Goal: Transaction & Acquisition: Purchase product/service

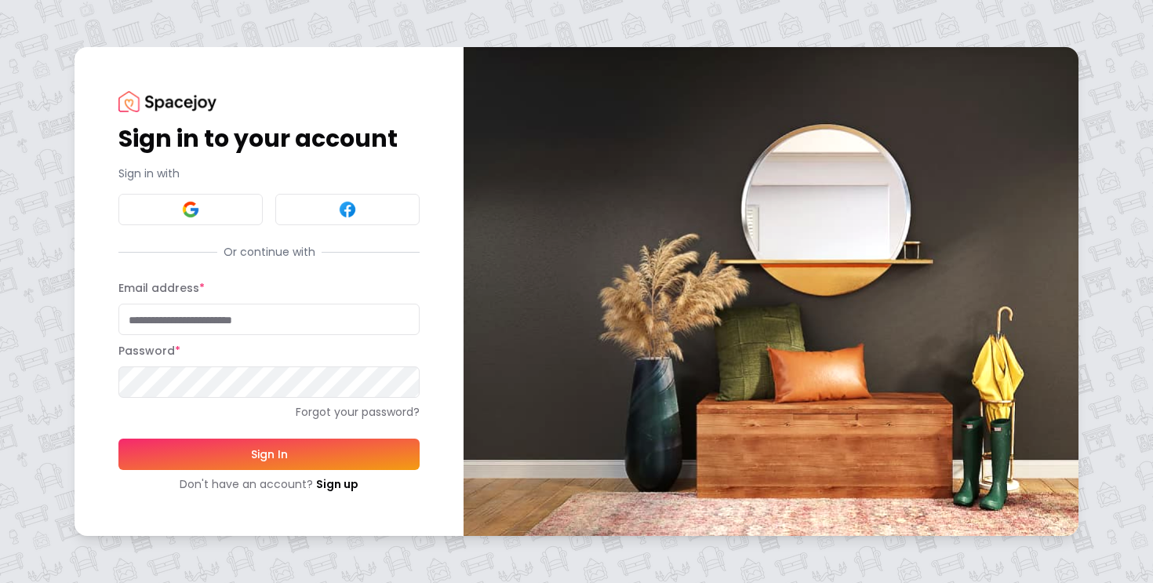
type input "**********"
click at [218, 460] on button "Sign In" at bounding box center [268, 454] width 301 height 31
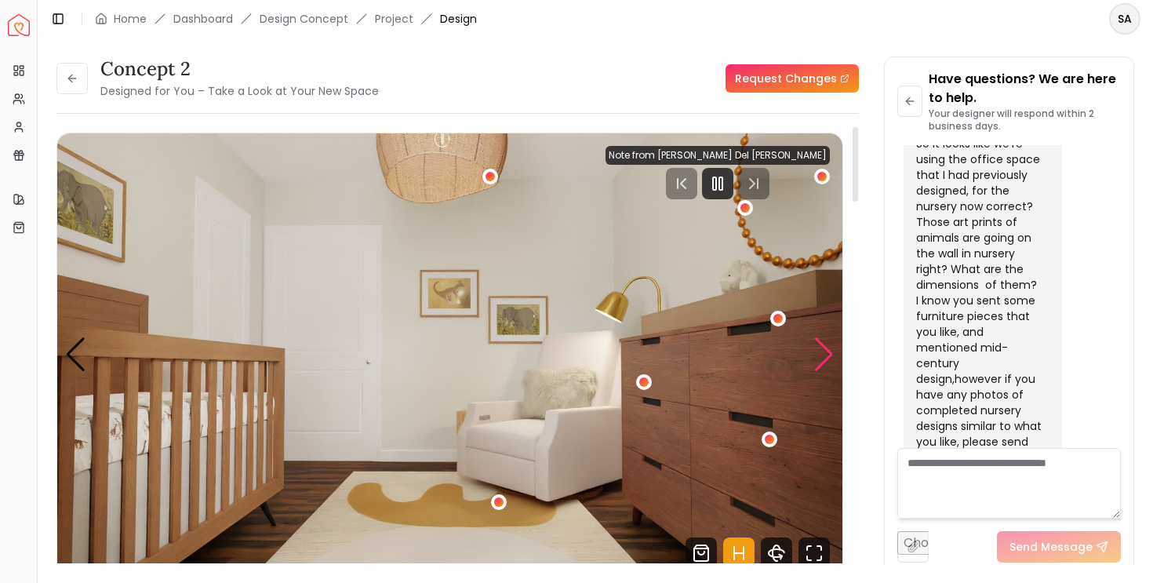
click at [829, 369] on div "Next slide" at bounding box center [824, 354] width 21 height 35
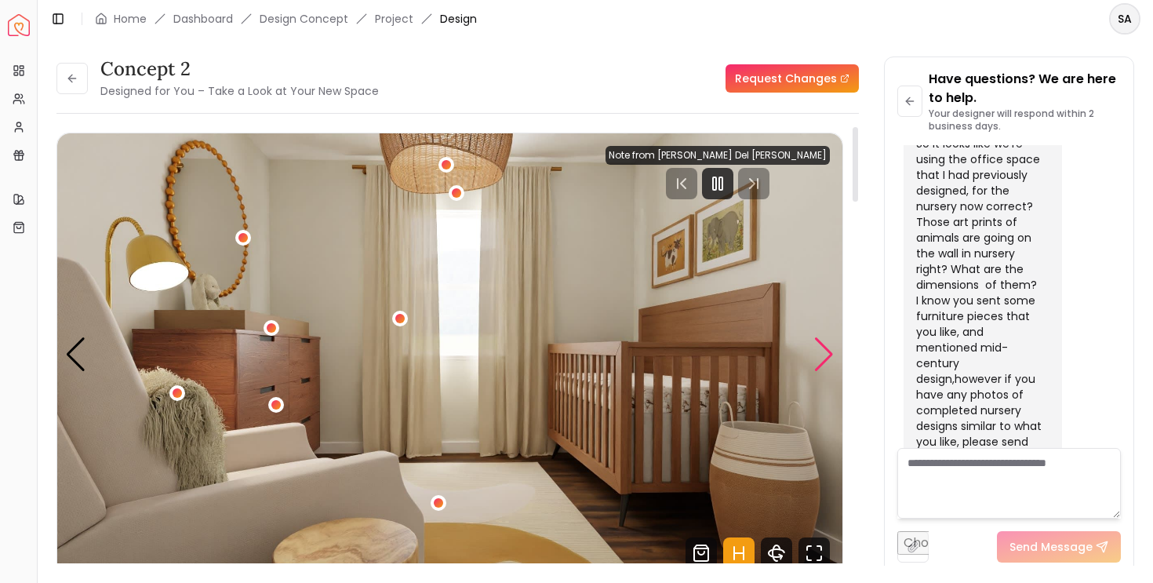
click at [821, 361] on div "Next slide" at bounding box center [824, 354] width 21 height 35
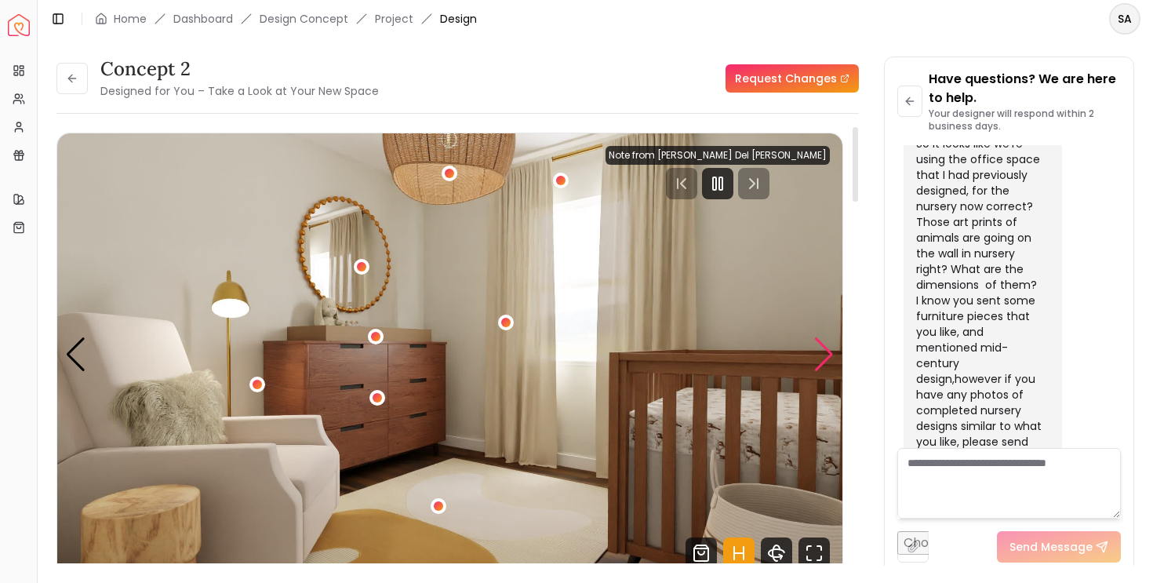
click at [821, 361] on div "Next slide" at bounding box center [824, 354] width 21 height 35
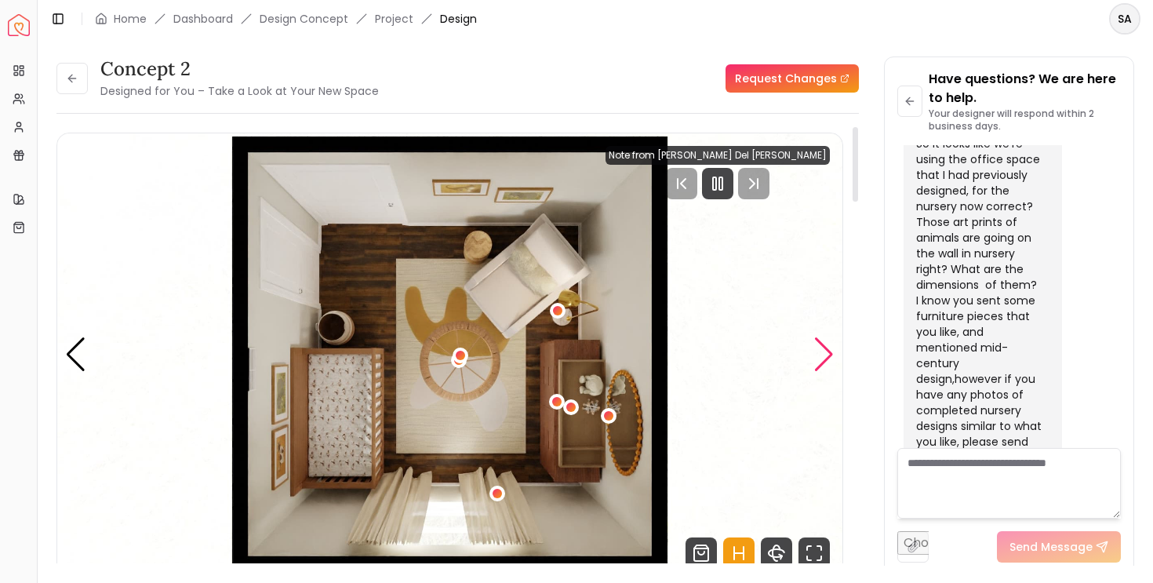
click at [828, 356] on div "Next slide" at bounding box center [824, 354] width 21 height 35
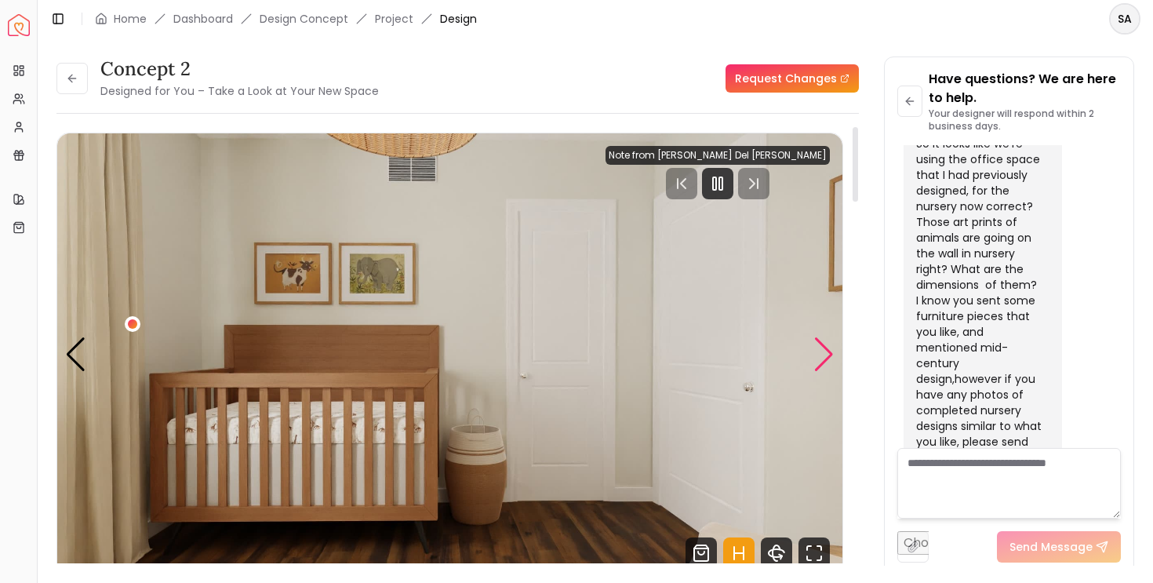
click at [828, 357] on div "Next slide" at bounding box center [824, 354] width 21 height 35
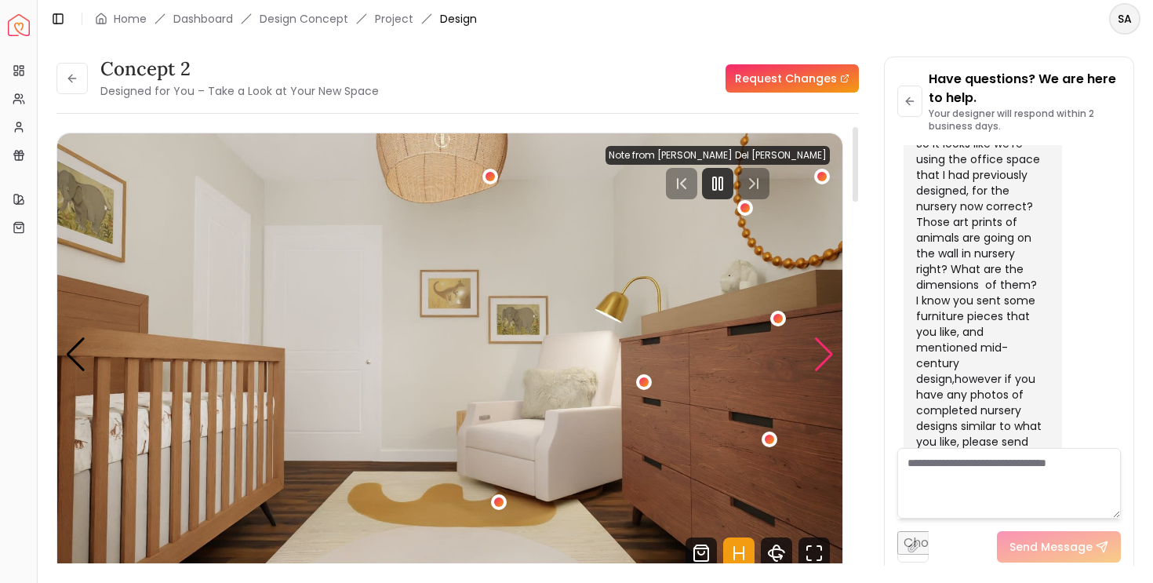
click at [828, 357] on div "Next slide" at bounding box center [824, 354] width 21 height 35
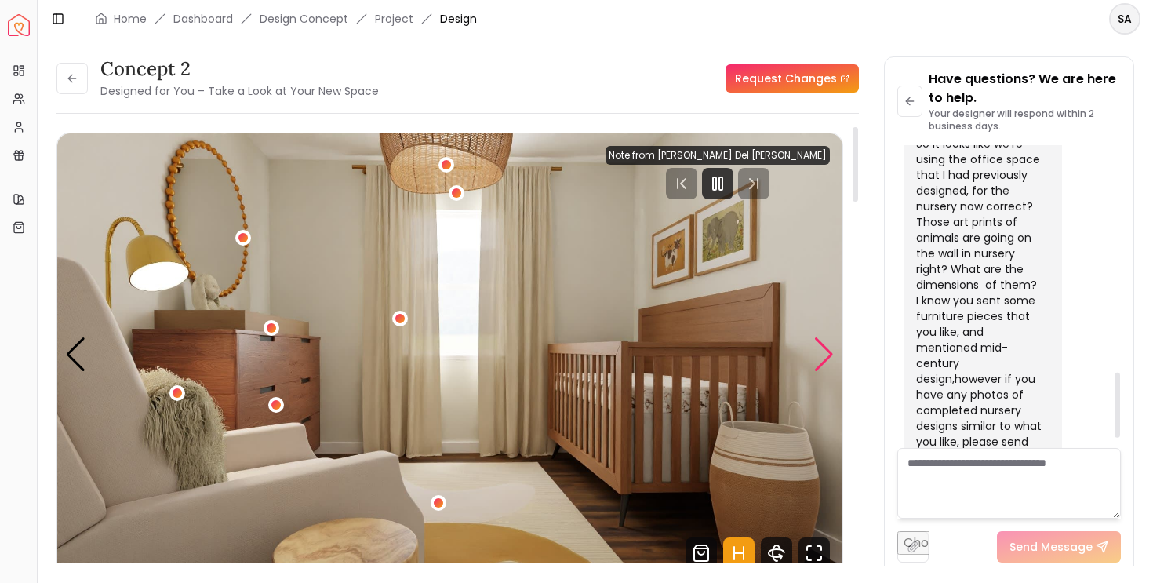
click at [821, 350] on div "Next slide" at bounding box center [824, 354] width 21 height 35
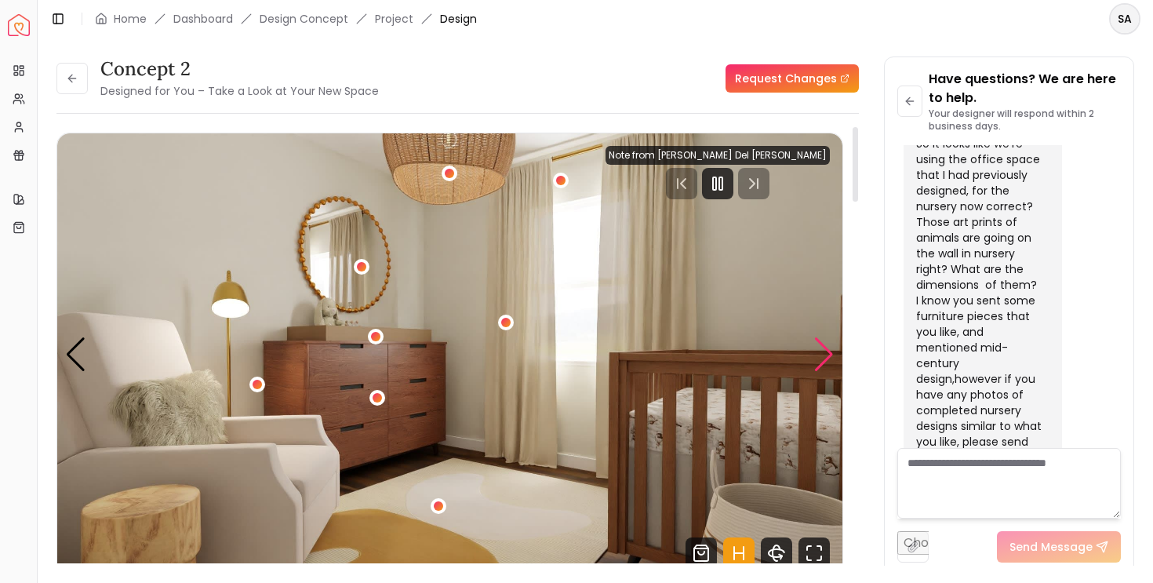
click at [821, 350] on div "Next slide" at bounding box center [824, 354] width 21 height 35
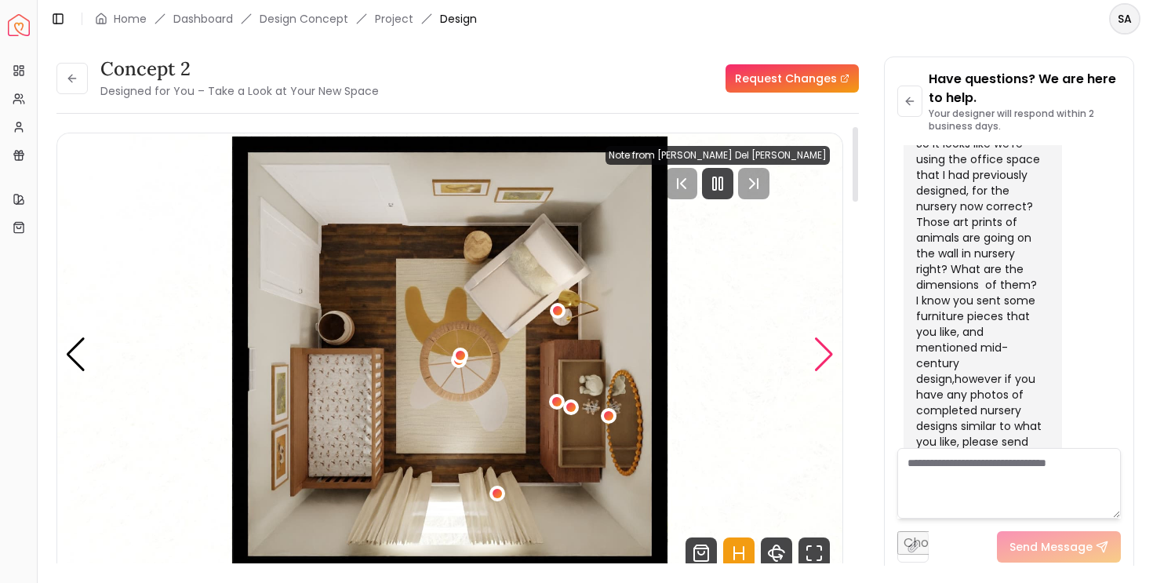
click at [821, 350] on div "Next slide" at bounding box center [824, 354] width 21 height 35
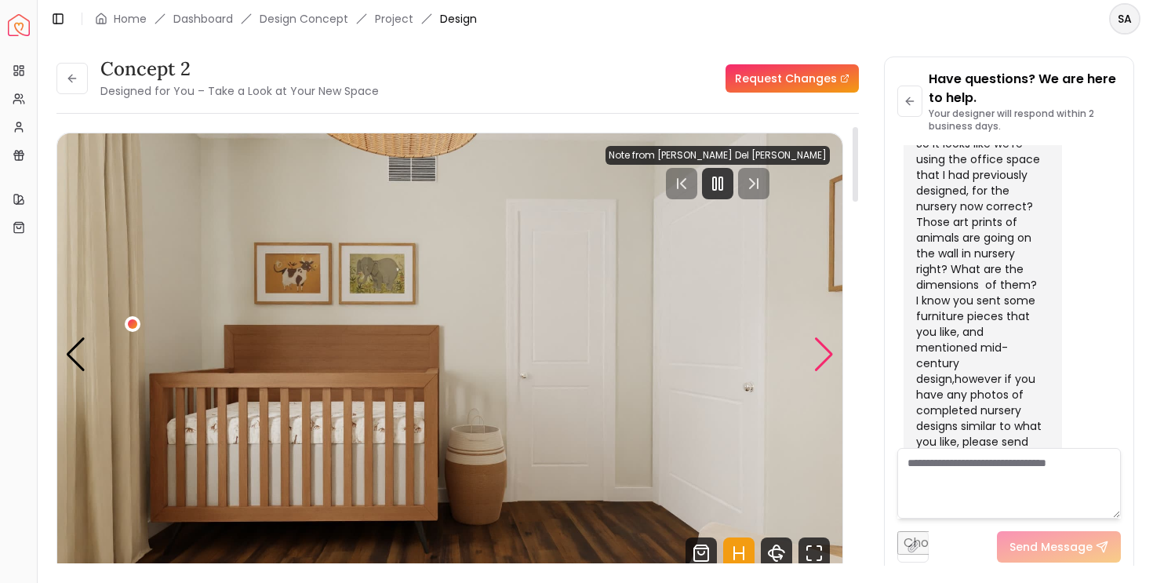
click at [821, 350] on div "Next slide" at bounding box center [824, 354] width 21 height 35
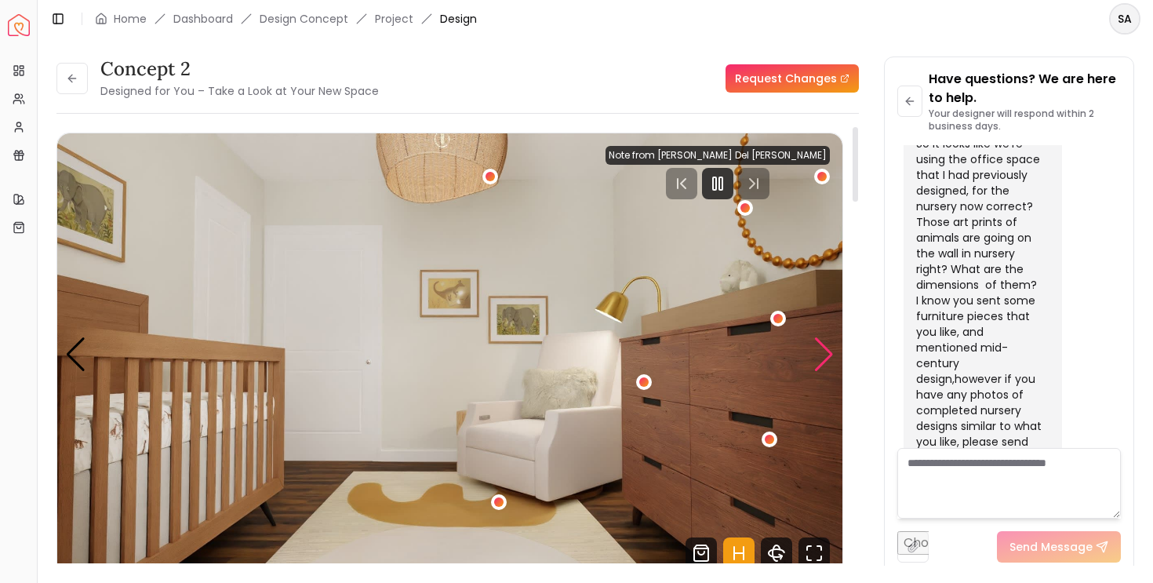
click at [821, 350] on div "Next slide" at bounding box center [824, 354] width 21 height 35
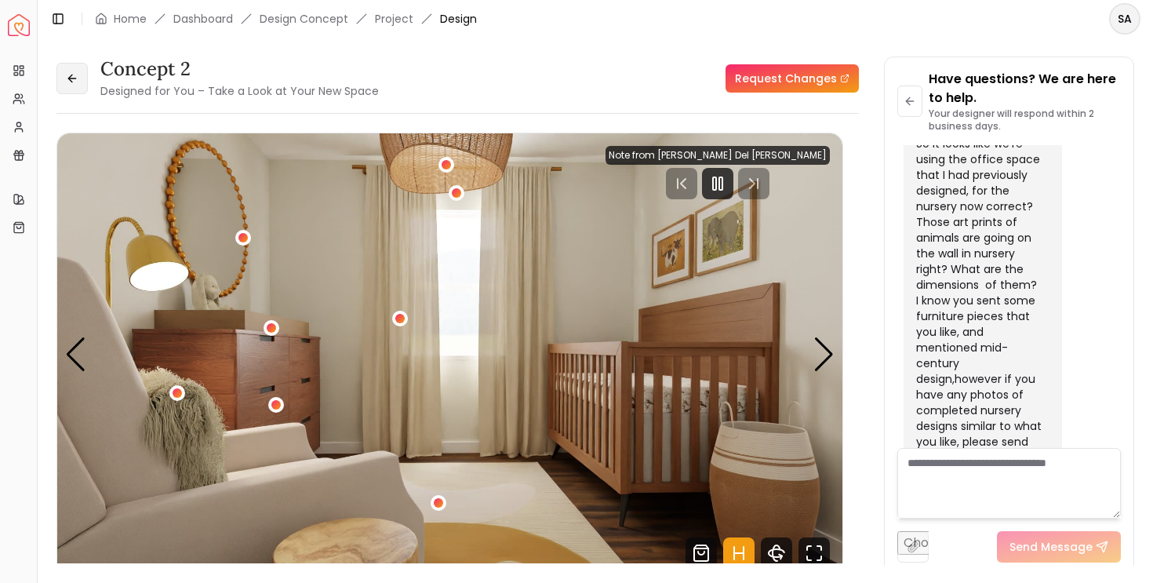
click at [81, 74] on button at bounding box center [71, 78] width 31 height 31
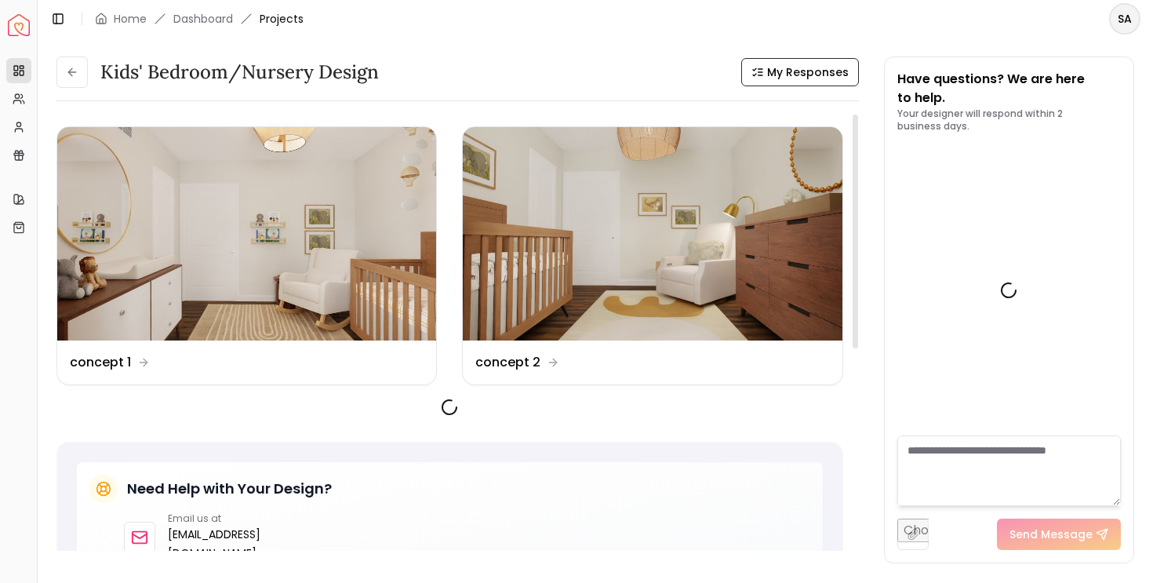
scroll to position [1109, 0]
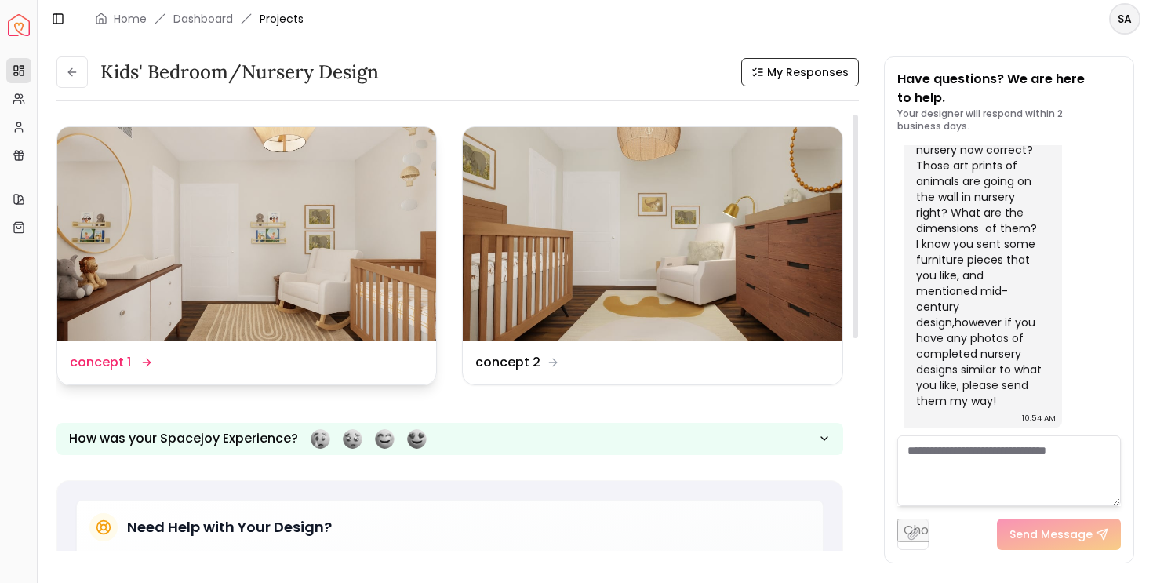
click at [344, 249] on img at bounding box center [246, 233] width 379 height 213
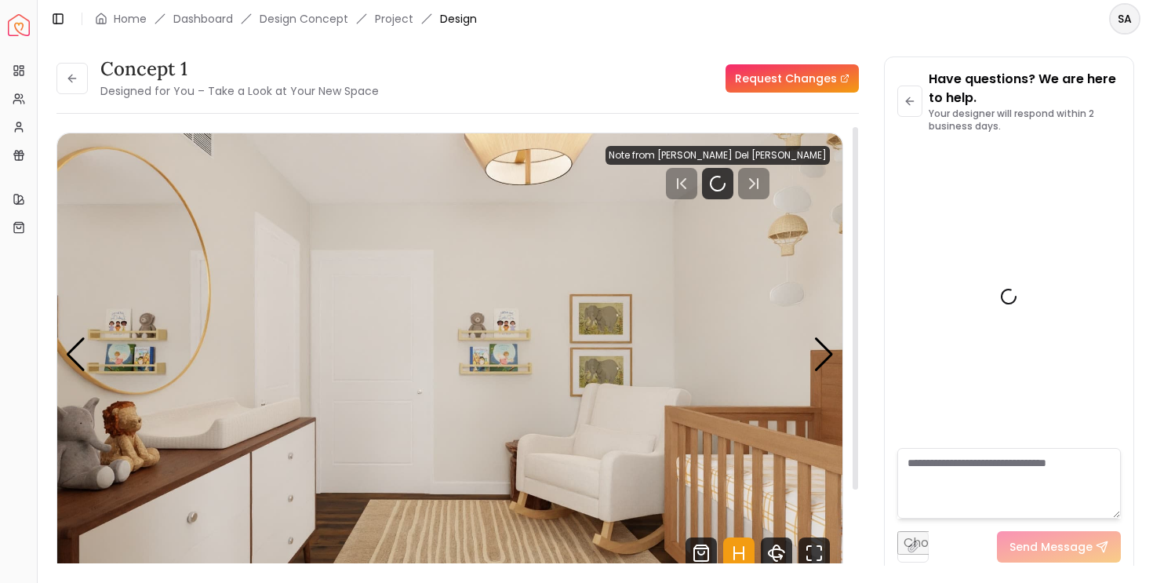
scroll to position [1097, 0]
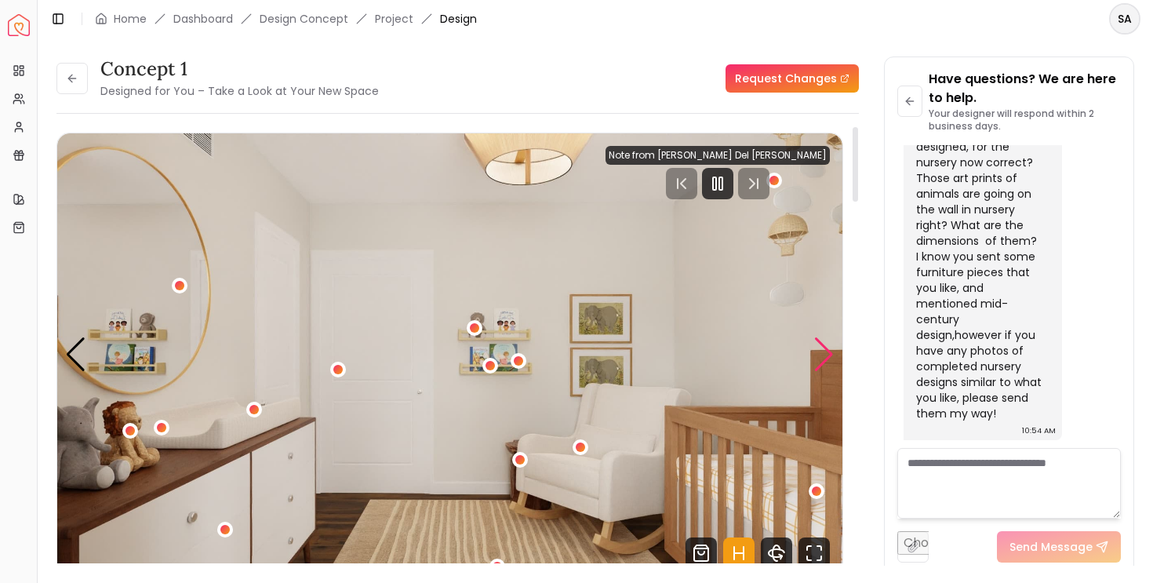
click at [817, 366] on div "Next slide" at bounding box center [824, 354] width 21 height 35
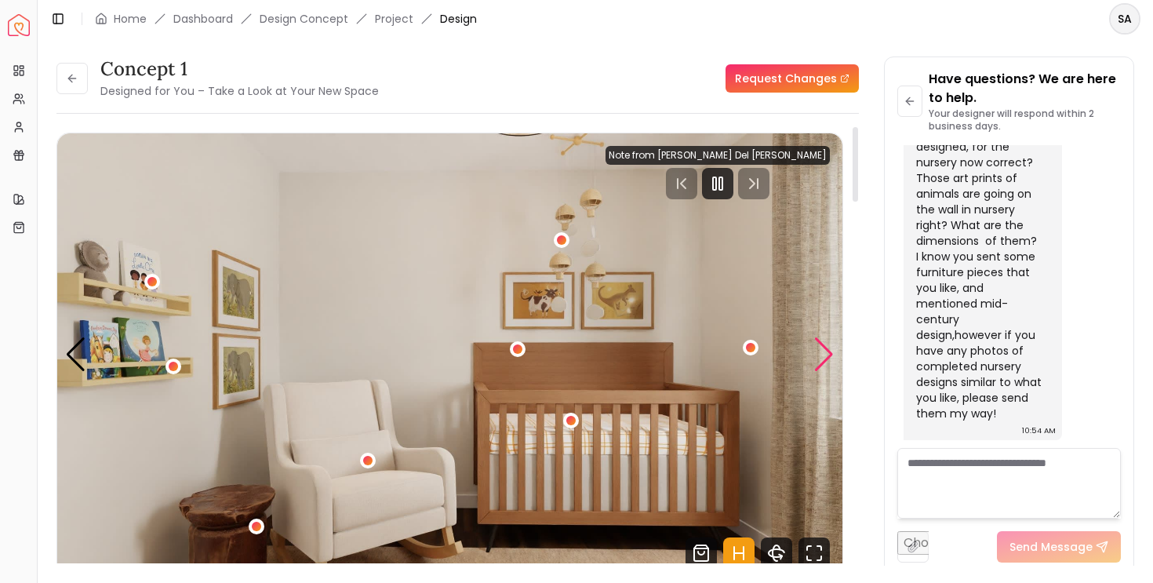
click at [817, 367] on div "Next slide" at bounding box center [824, 354] width 21 height 35
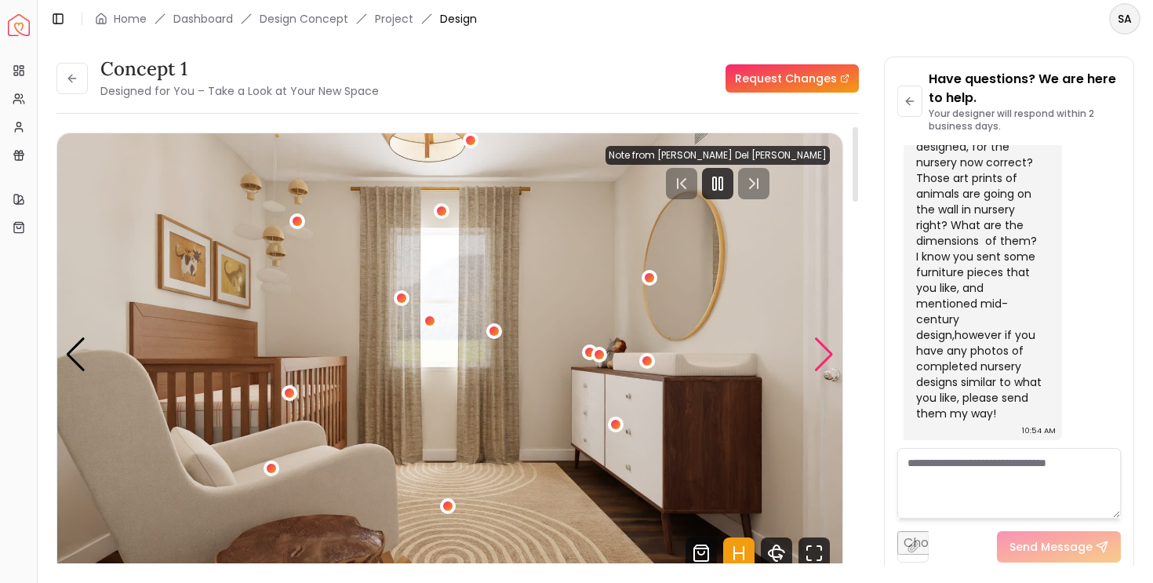
click at [825, 361] on div "Next slide" at bounding box center [824, 354] width 21 height 35
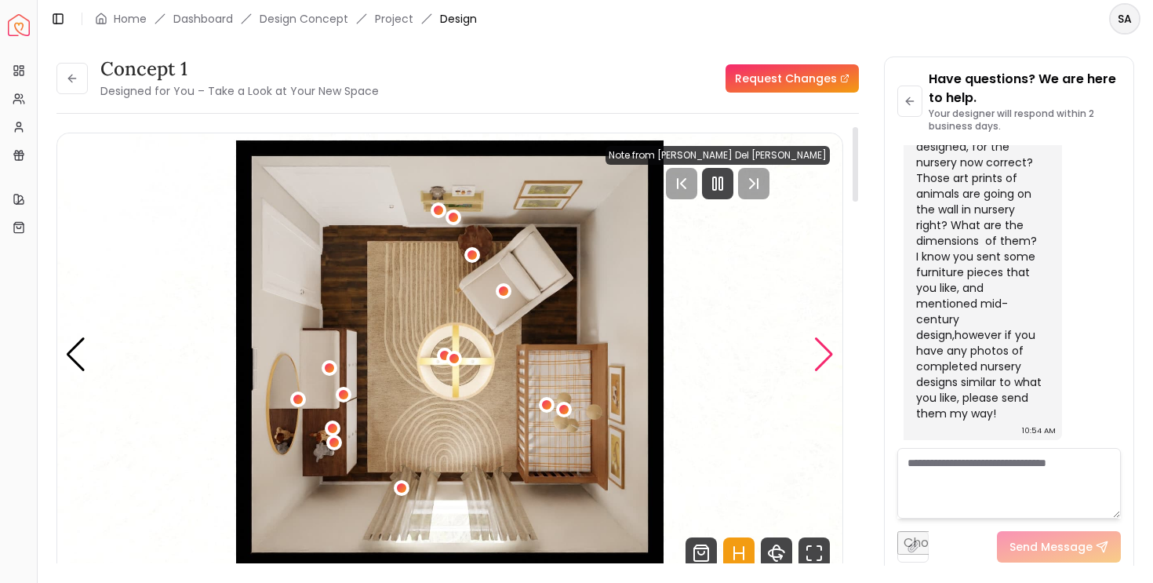
click at [825, 361] on div "Next slide" at bounding box center [824, 354] width 21 height 35
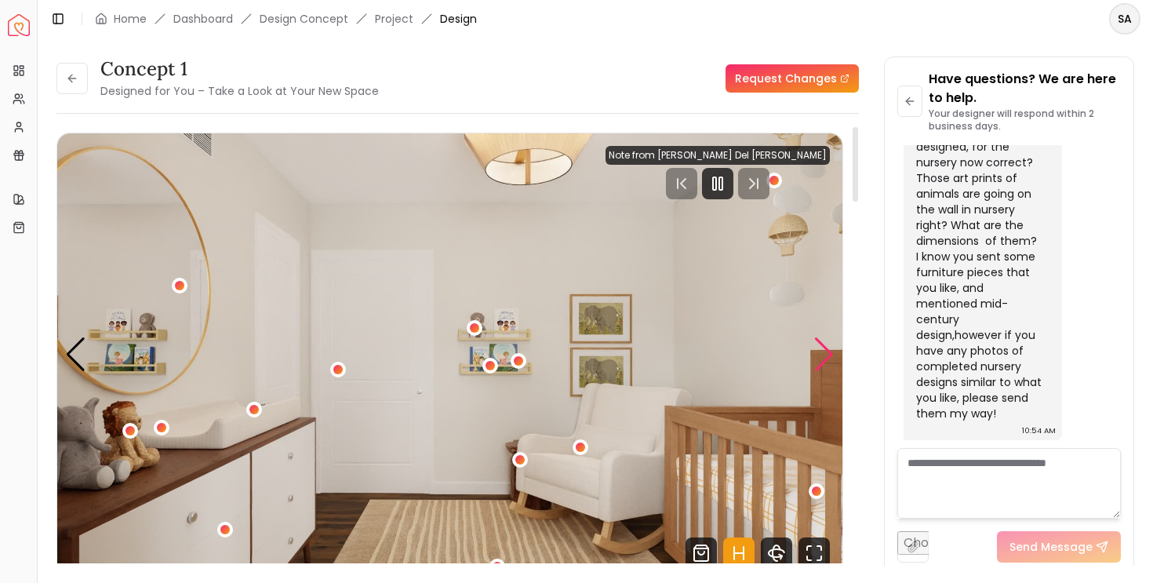
click at [825, 361] on div "Next slide" at bounding box center [824, 354] width 21 height 35
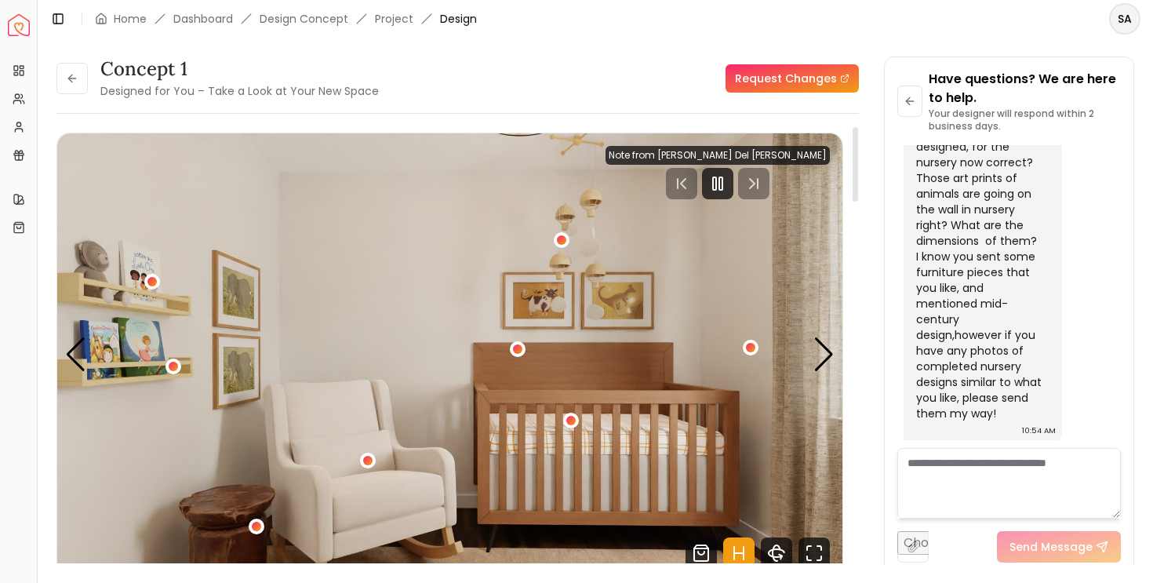
click at [569, 430] on img "2 / 4" at bounding box center [449, 354] width 785 height 442
click at [569, 424] on div "2 / 4" at bounding box center [571, 420] width 12 height 12
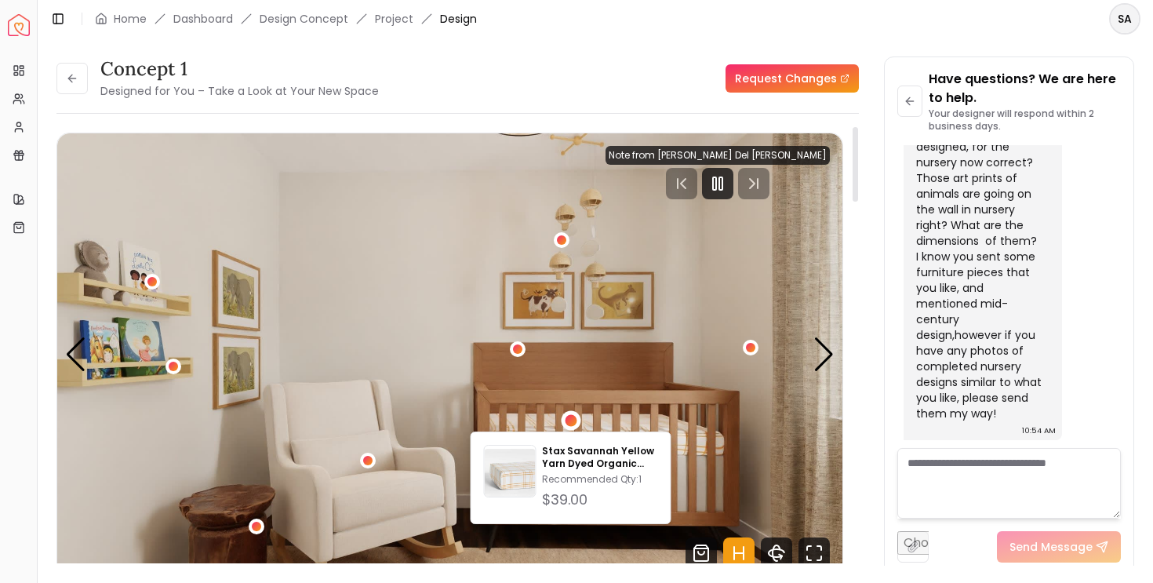
click at [639, 359] on img "2 / 4" at bounding box center [449, 354] width 785 height 442
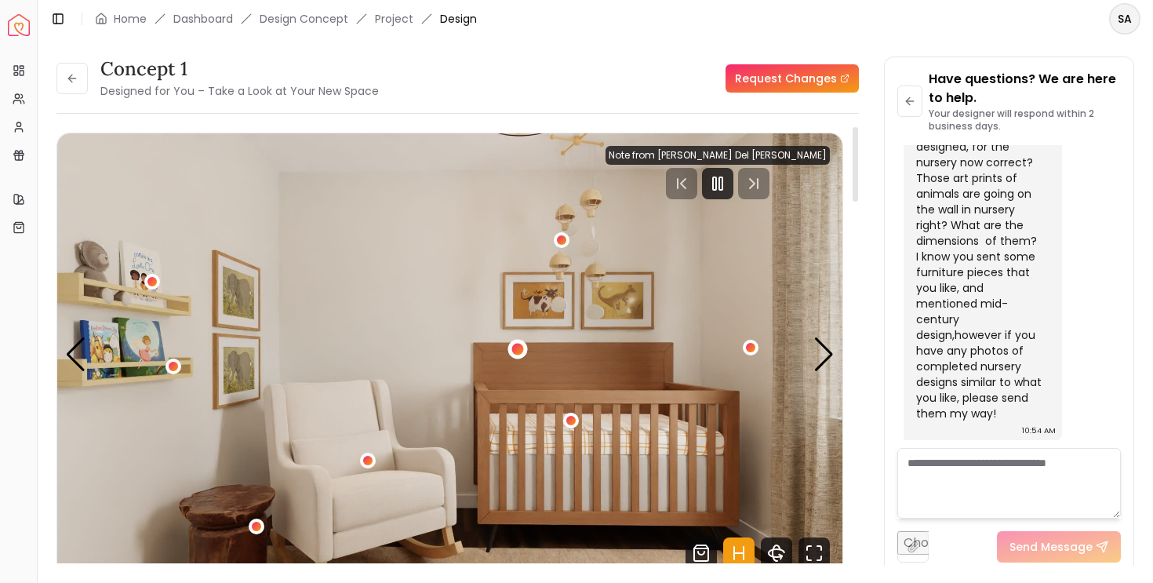
click at [516, 355] on div "2 / 4" at bounding box center [518, 349] width 12 height 12
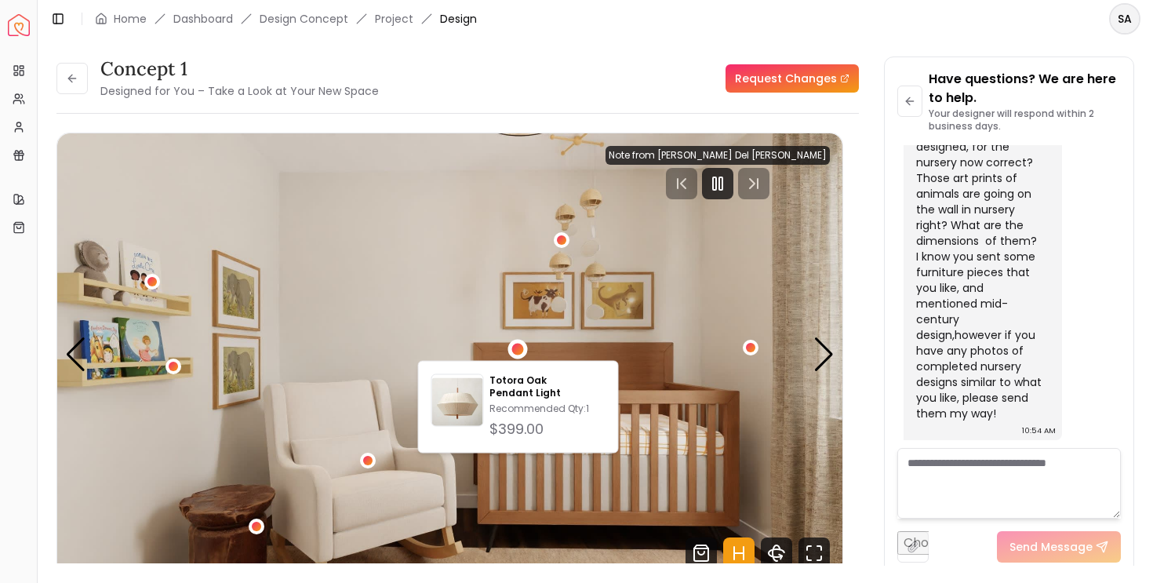
click at [632, 373] on img "2 / 4" at bounding box center [449, 354] width 785 height 442
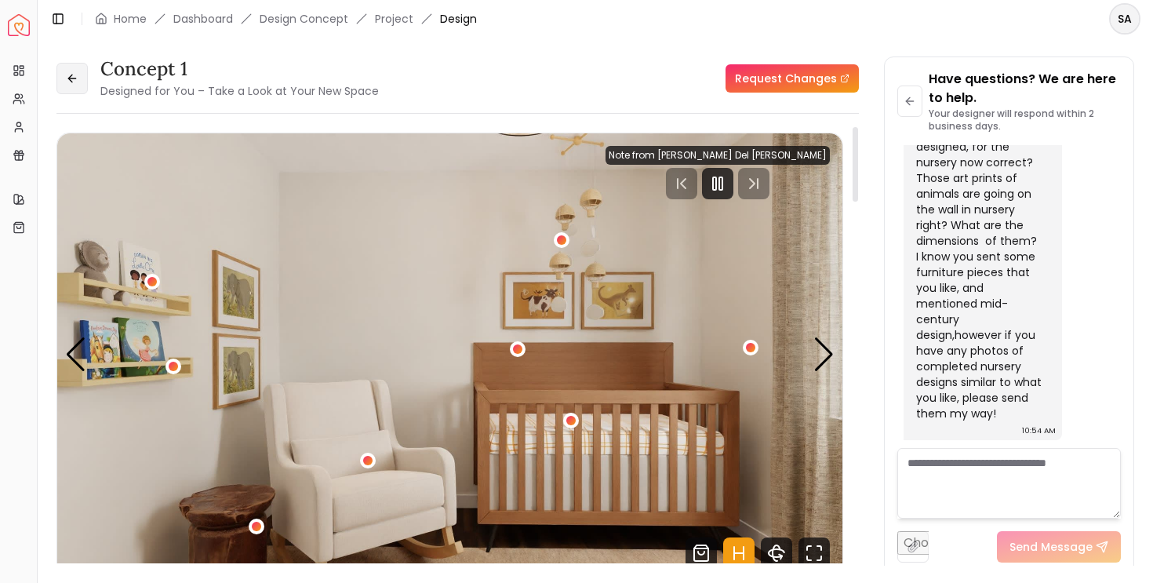
click at [61, 75] on button at bounding box center [71, 78] width 31 height 31
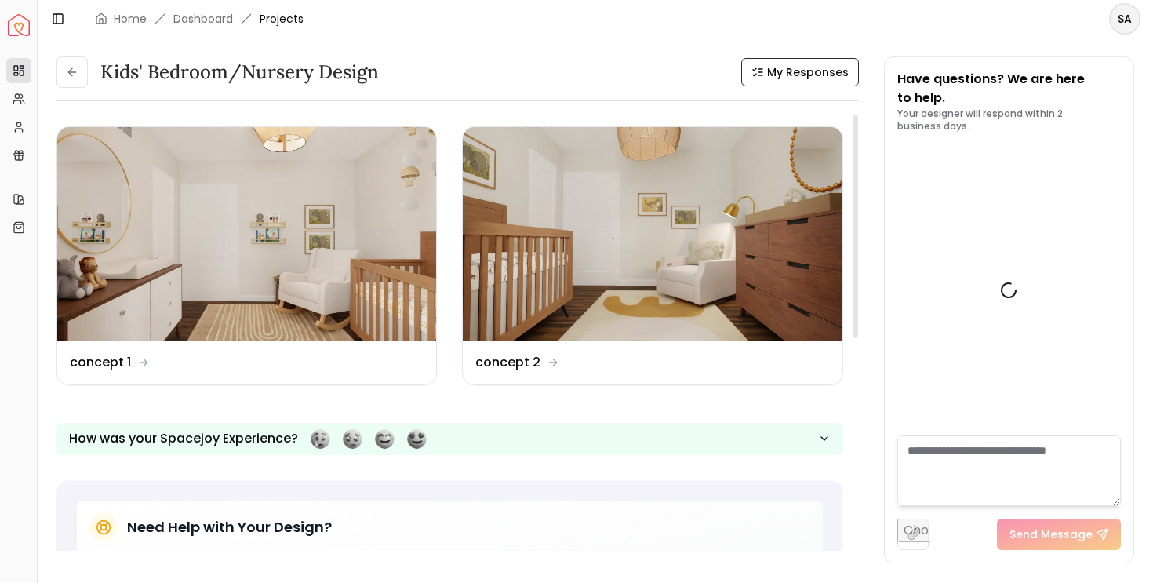
scroll to position [1109, 0]
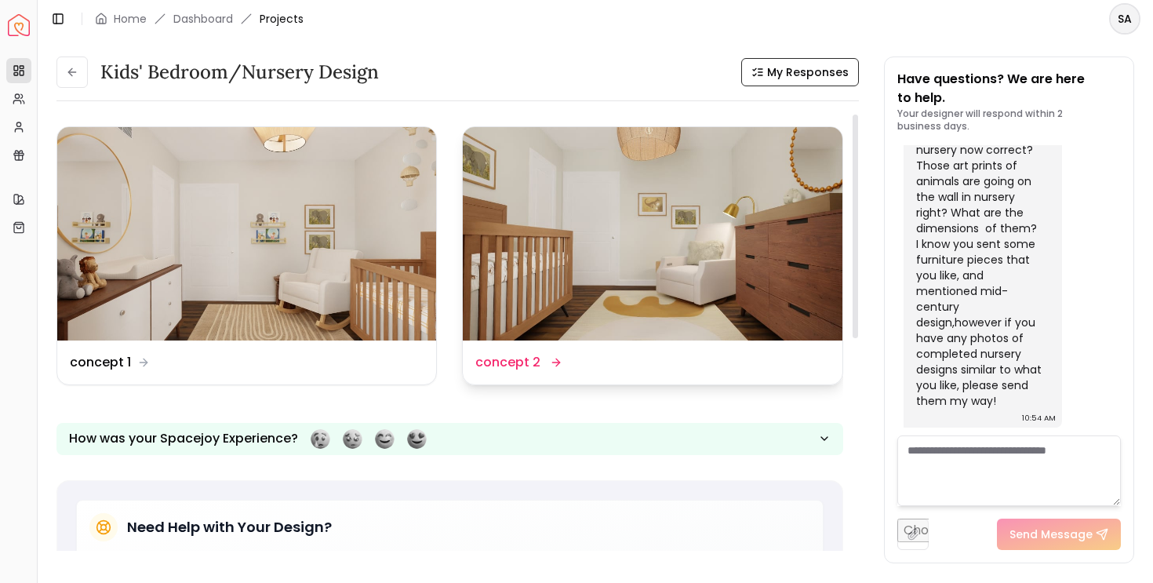
click at [719, 198] on img at bounding box center [652, 233] width 379 height 213
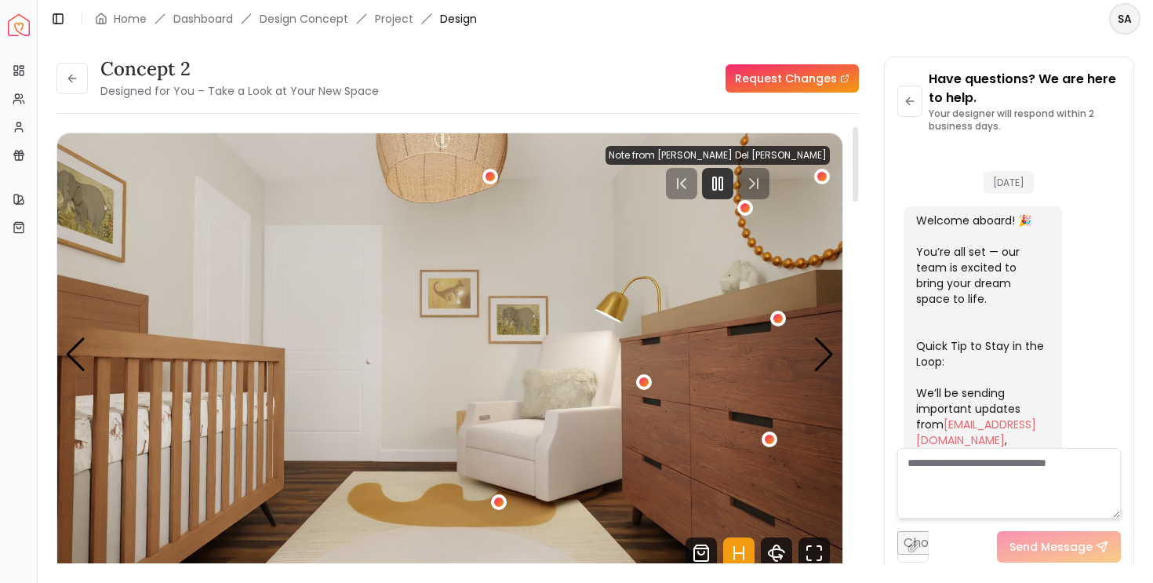
scroll to position [1097, 0]
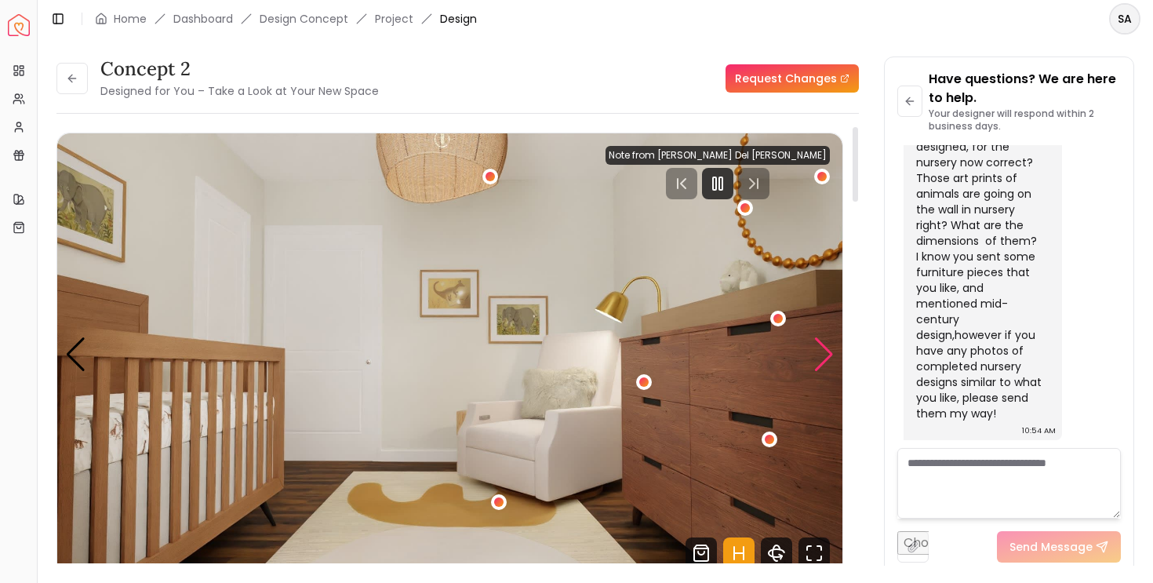
click at [830, 357] on div "Next slide" at bounding box center [824, 354] width 21 height 35
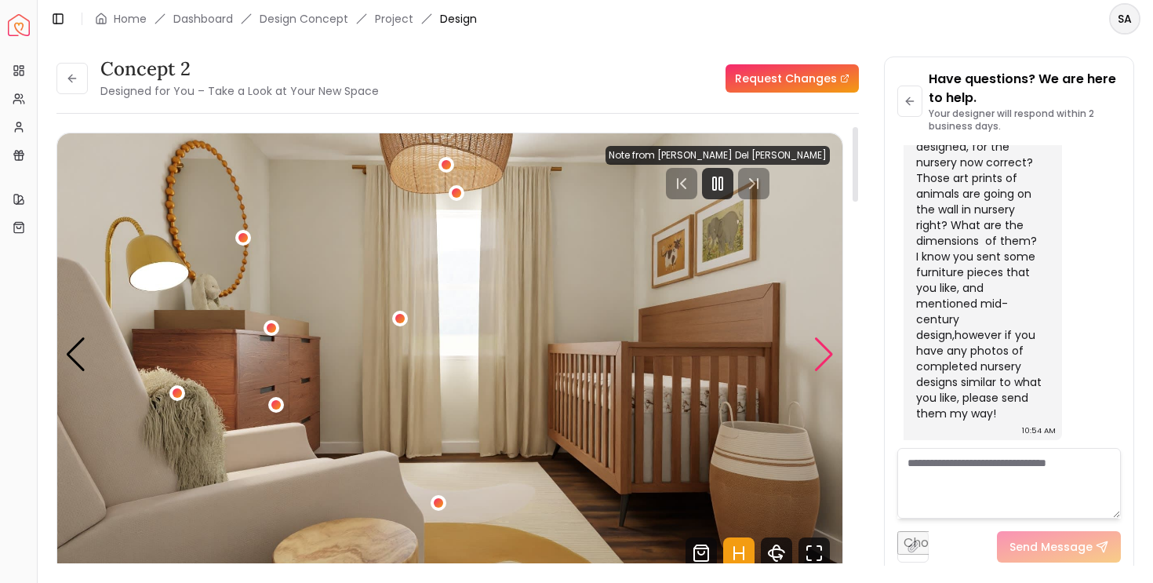
click at [828, 355] on div "Next slide" at bounding box center [824, 354] width 21 height 35
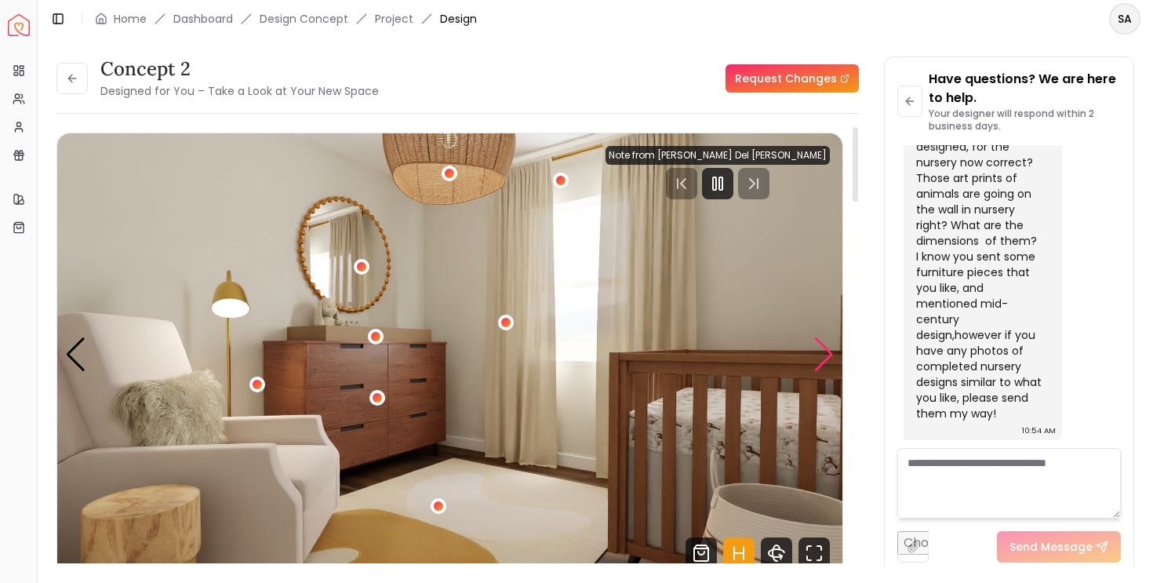
click at [828, 355] on div "Next slide" at bounding box center [824, 354] width 21 height 35
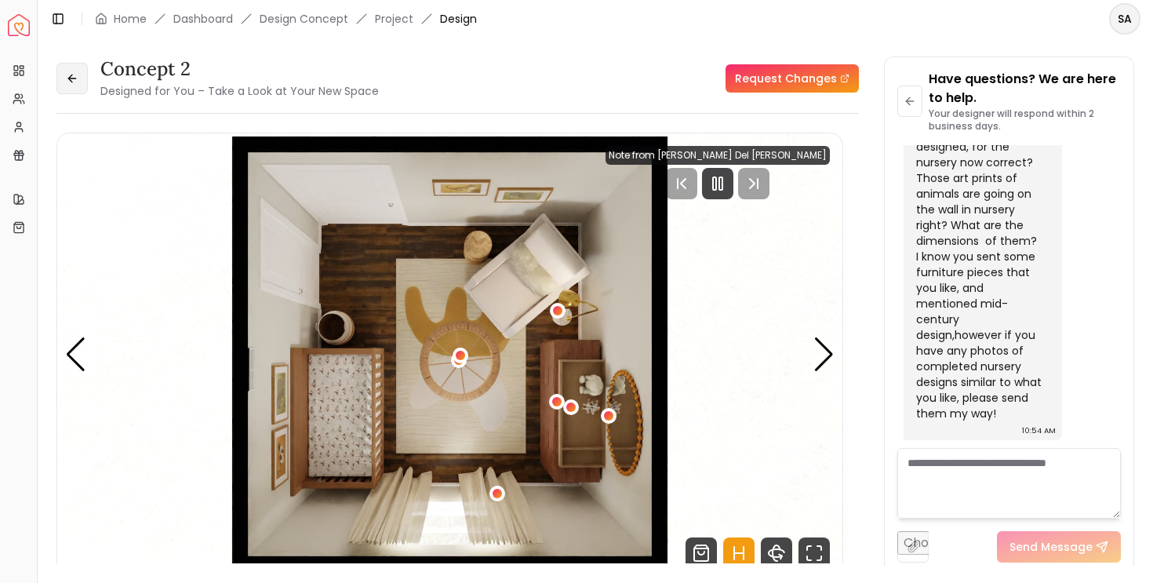
click at [69, 63] on button at bounding box center [71, 78] width 31 height 31
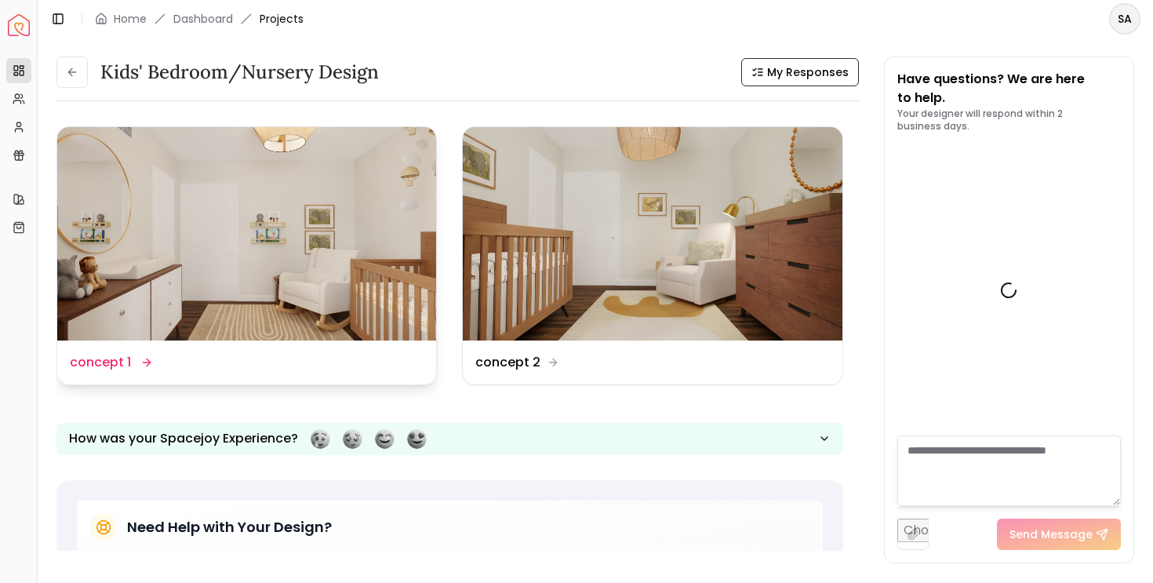
scroll to position [1109, 0]
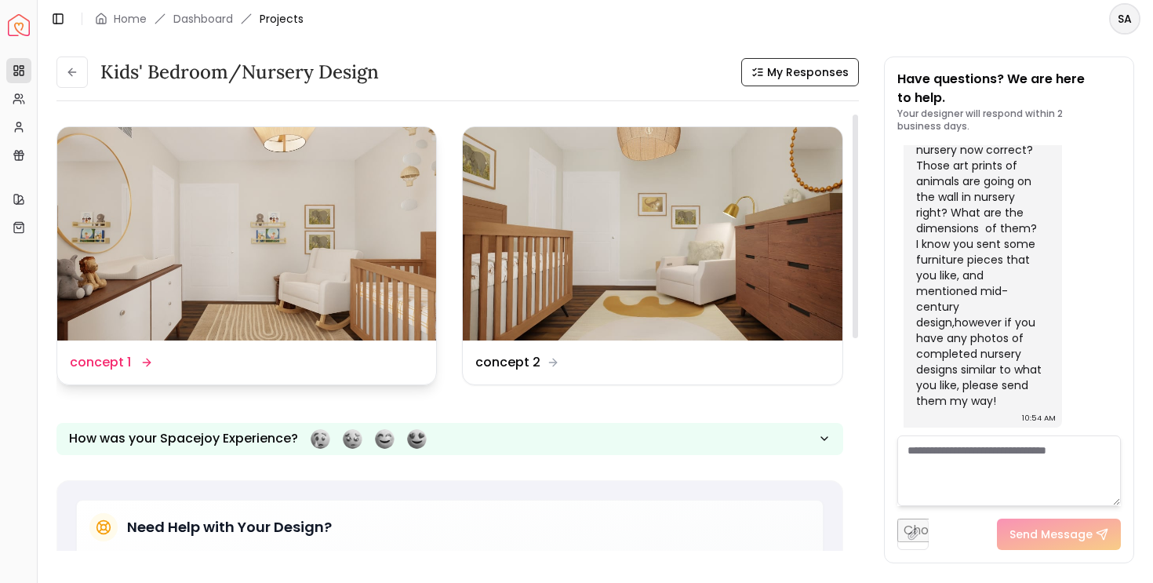
click at [220, 207] on img at bounding box center [246, 233] width 379 height 213
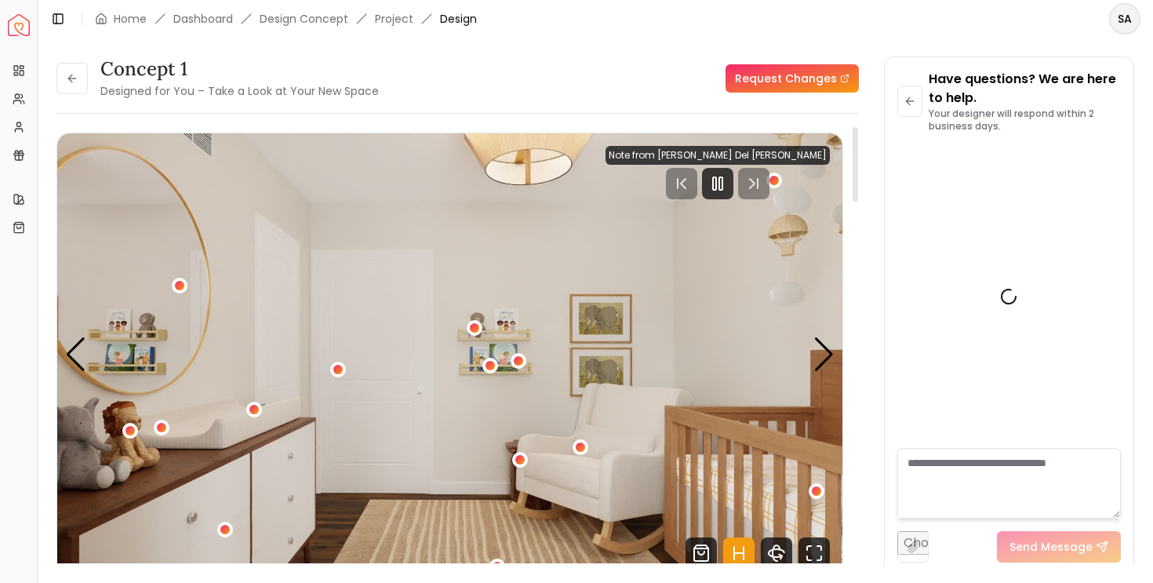
scroll to position [1097, 0]
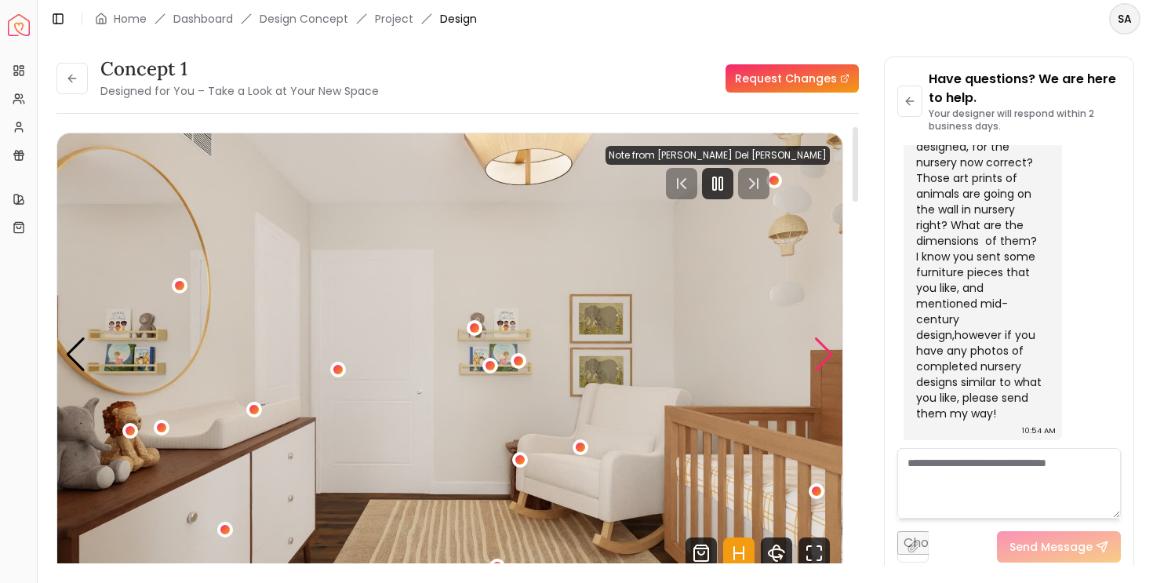
click at [828, 353] on div "Next slide" at bounding box center [824, 354] width 21 height 35
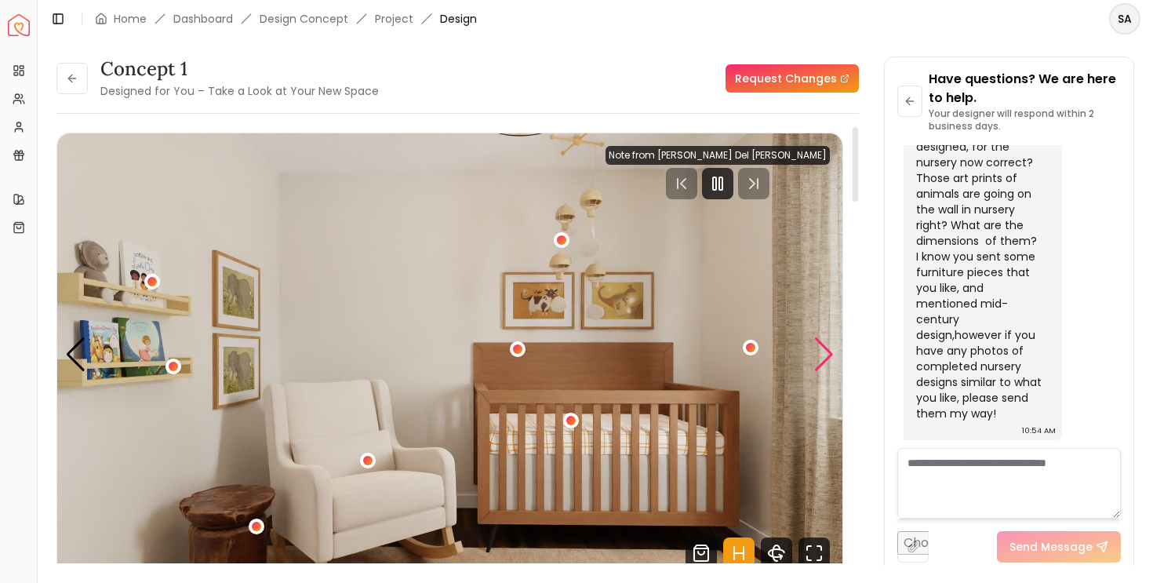
click at [828, 353] on div "Next slide" at bounding box center [824, 354] width 21 height 35
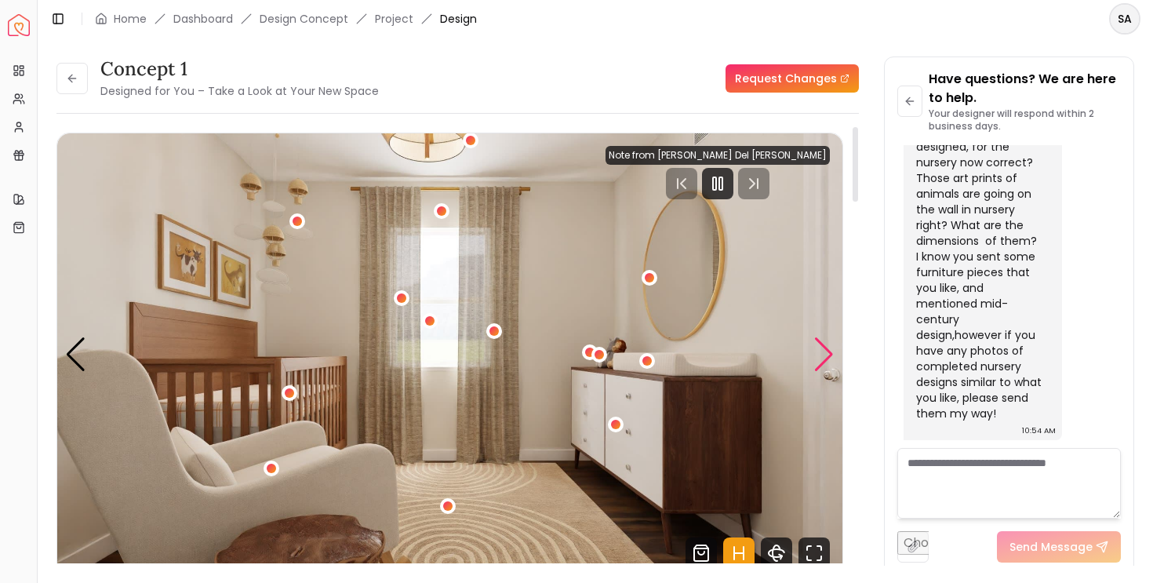
click at [828, 354] on div "Next slide" at bounding box center [824, 354] width 21 height 35
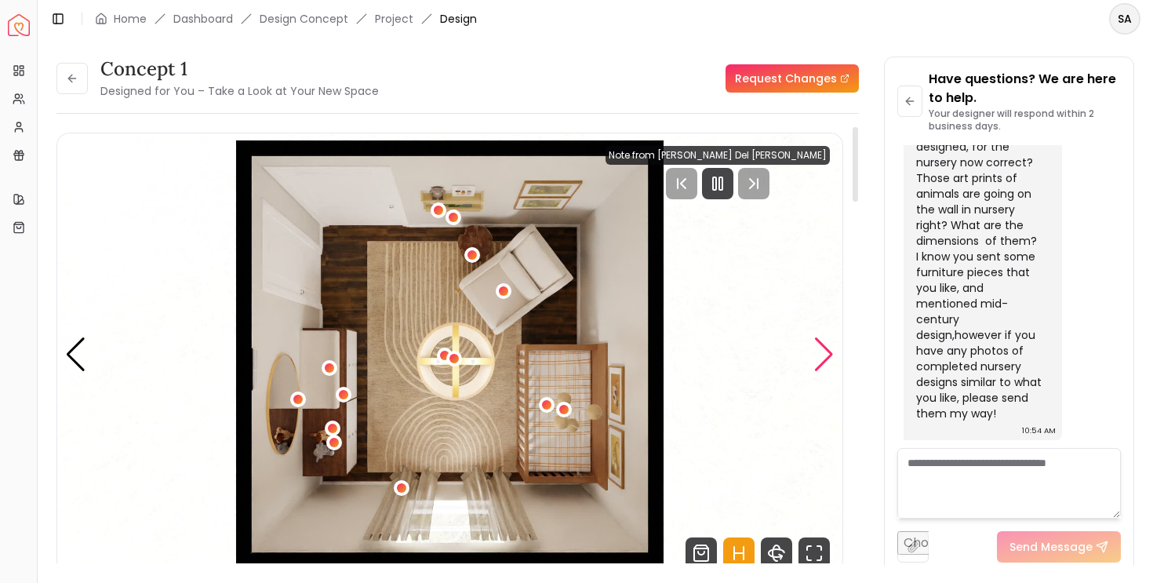
click at [828, 354] on div "Next slide" at bounding box center [824, 354] width 21 height 35
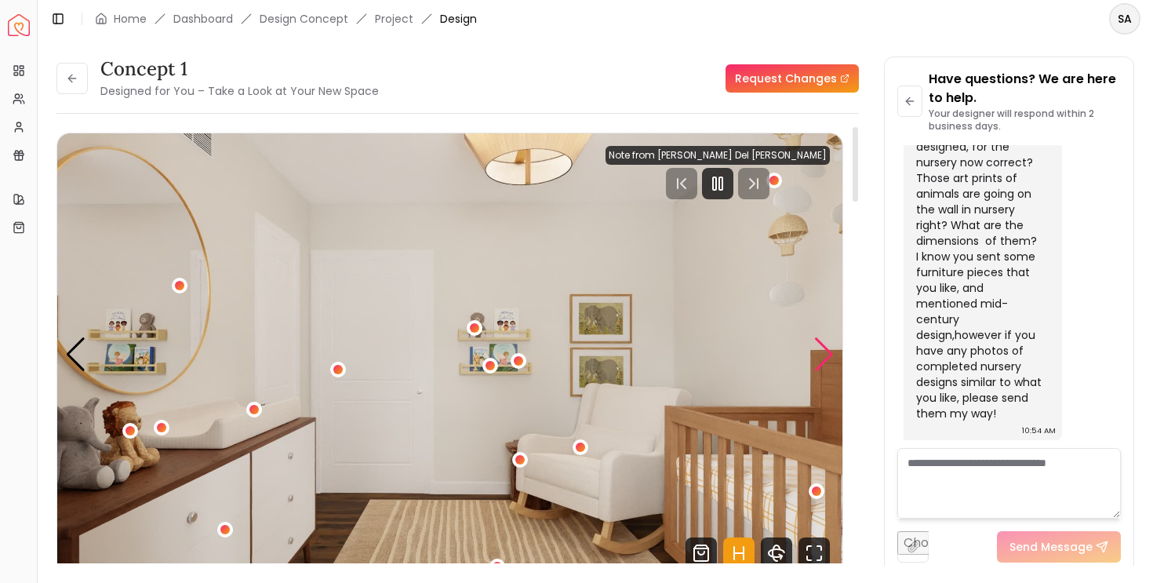
click at [828, 354] on div "Next slide" at bounding box center [824, 354] width 21 height 35
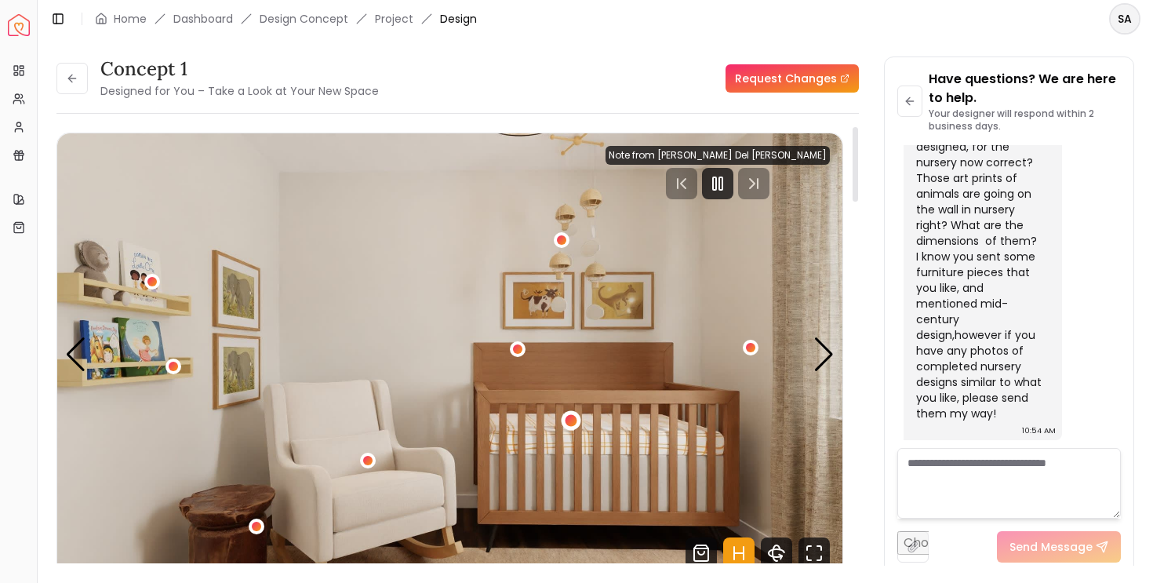
click at [566, 420] on div "2 / 4" at bounding box center [571, 420] width 12 height 12
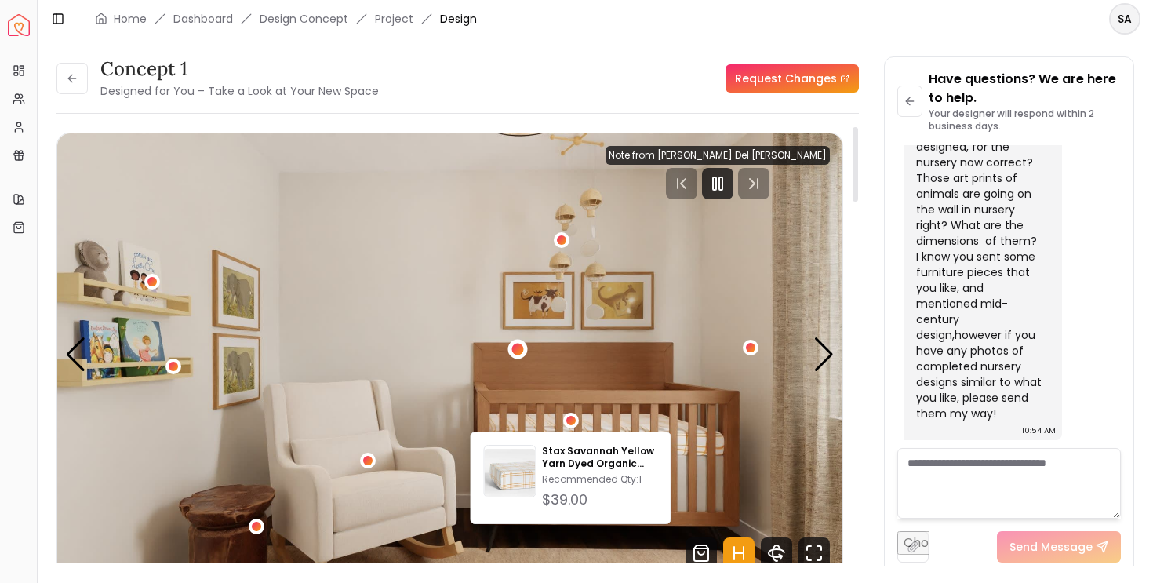
click at [519, 348] on div "2 / 4" at bounding box center [518, 349] width 12 height 12
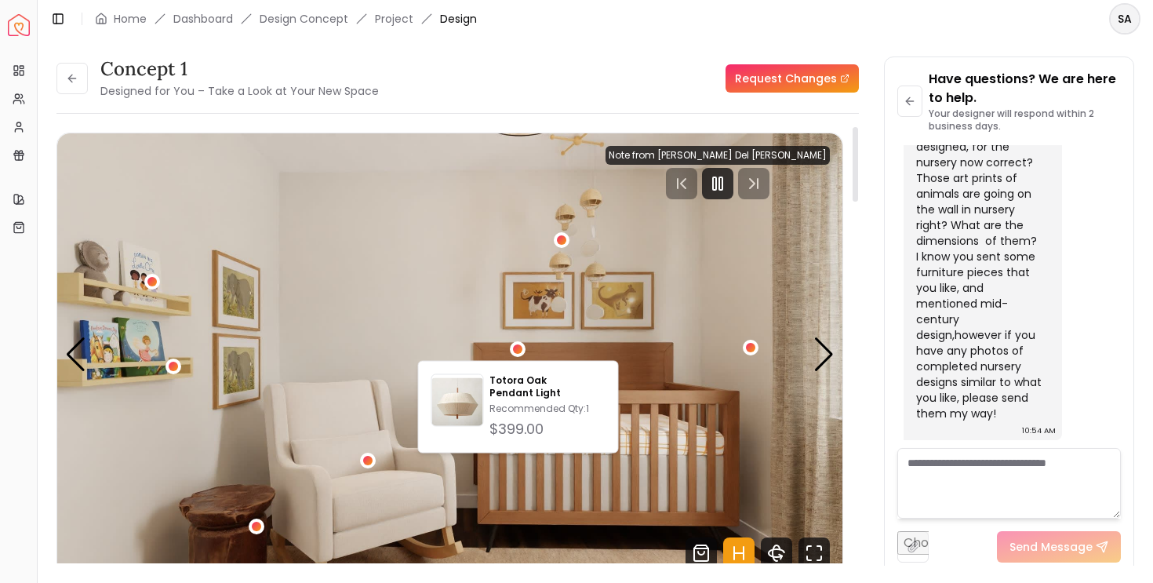
click at [726, 349] on img "2 / 4" at bounding box center [449, 354] width 785 height 442
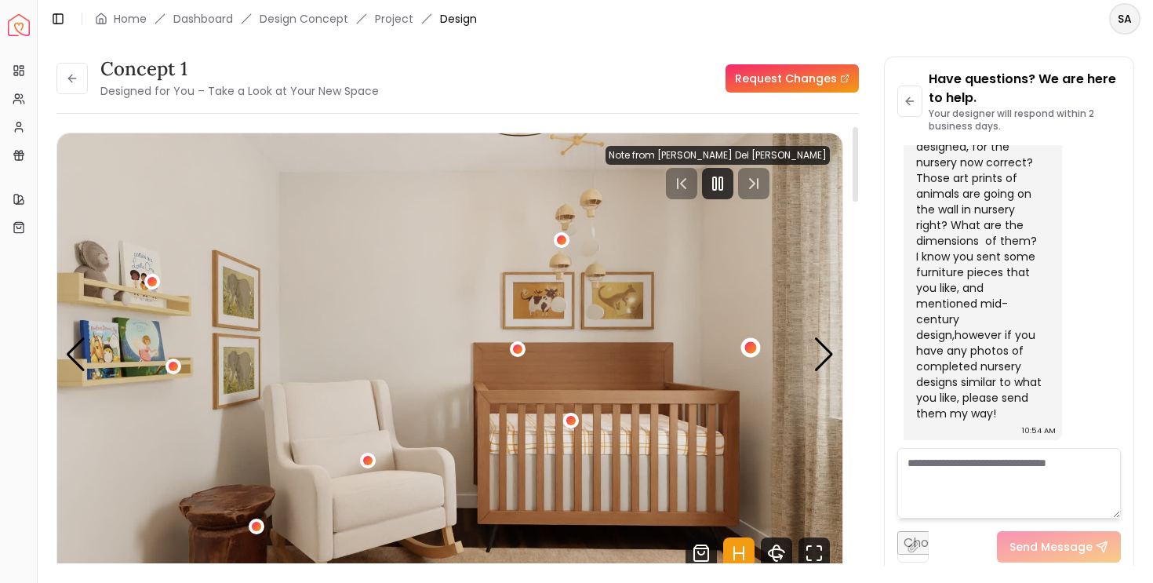
click at [757, 349] on div "2 / 4" at bounding box center [751, 347] width 20 height 20
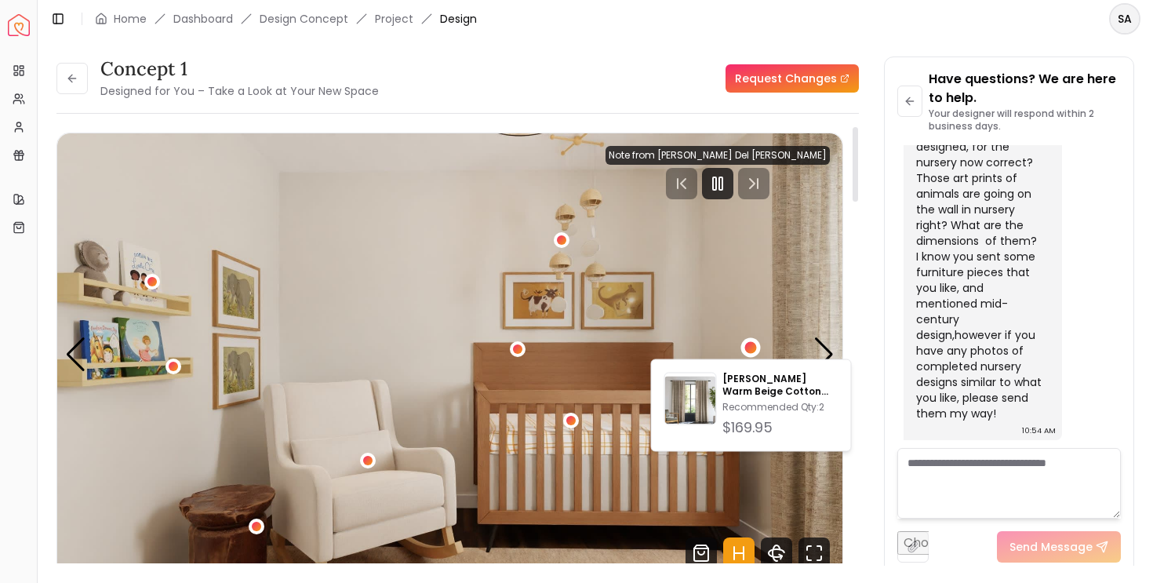
click at [602, 346] on img "2 / 4" at bounding box center [449, 354] width 785 height 442
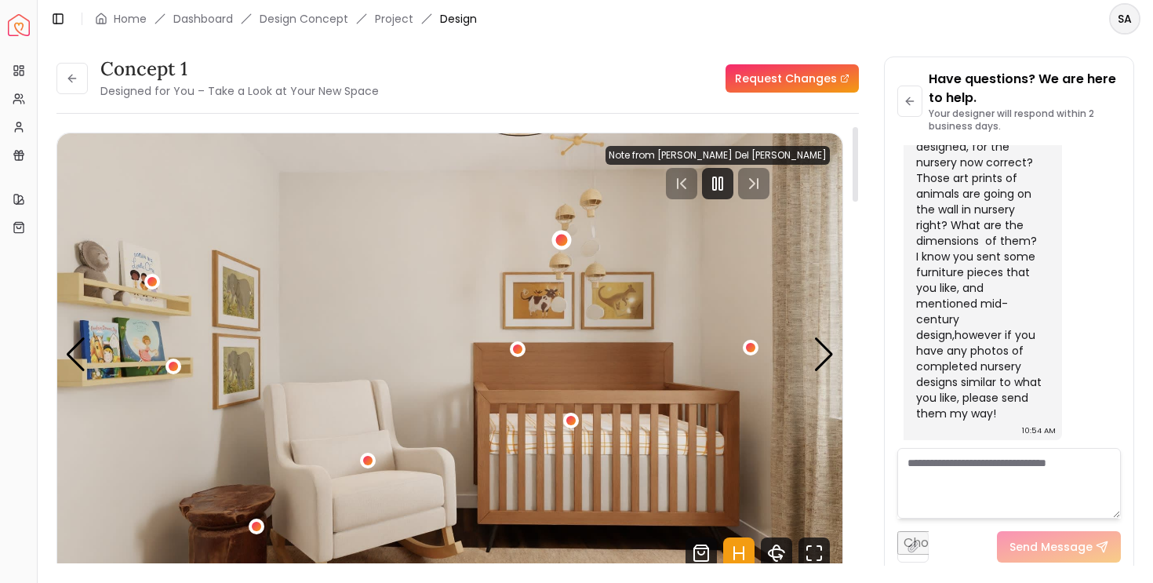
click at [560, 242] on div "2 / 4" at bounding box center [562, 240] width 12 height 12
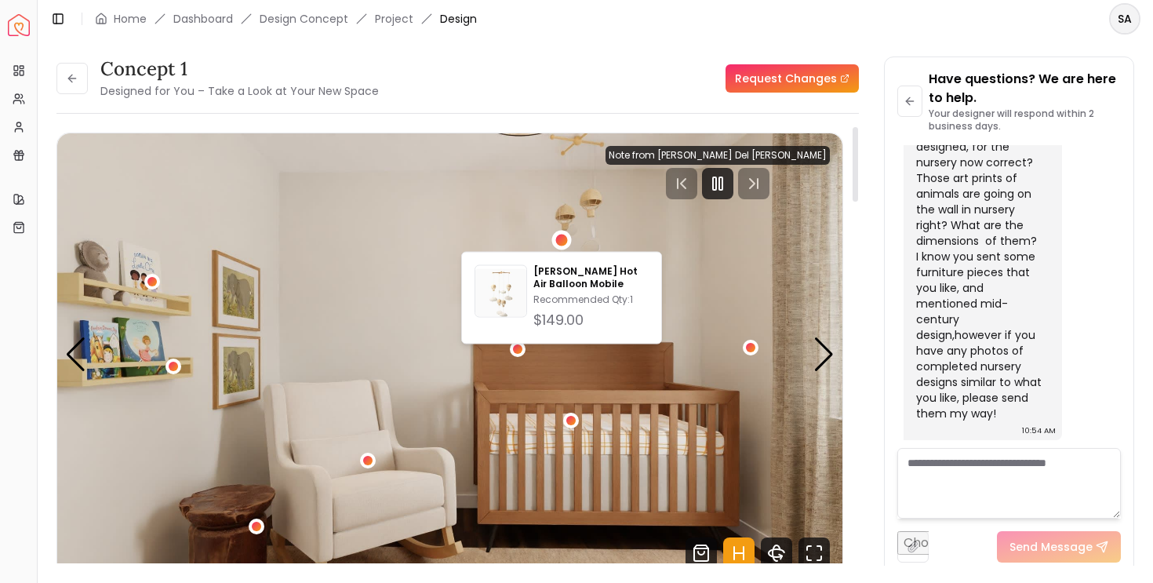
click at [664, 421] on img "2 / 4" at bounding box center [449, 354] width 785 height 442
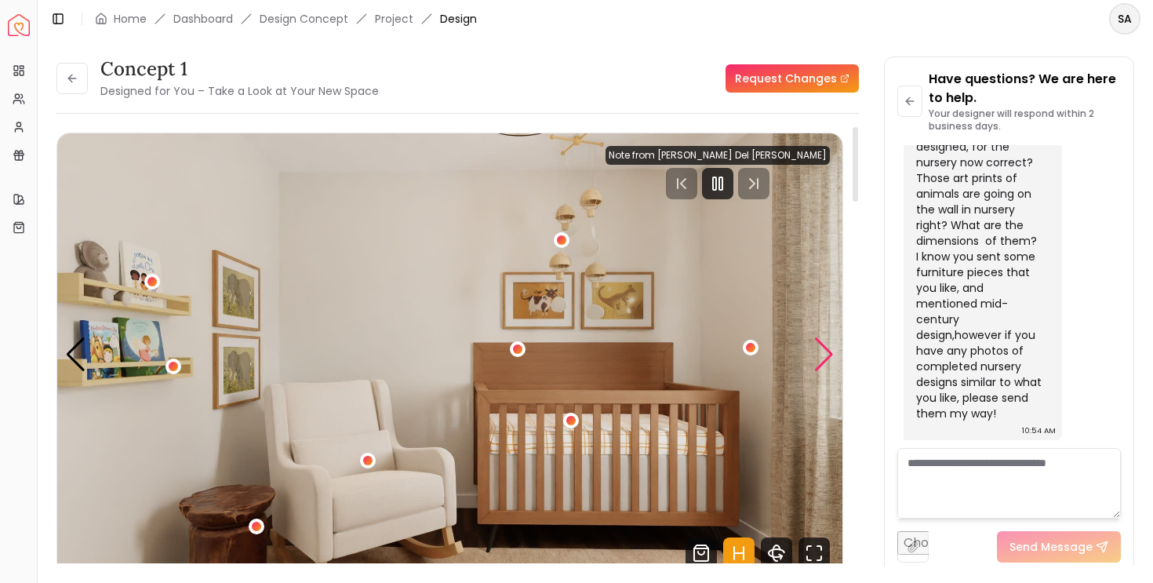
click at [822, 367] on div "Next slide" at bounding box center [824, 354] width 21 height 35
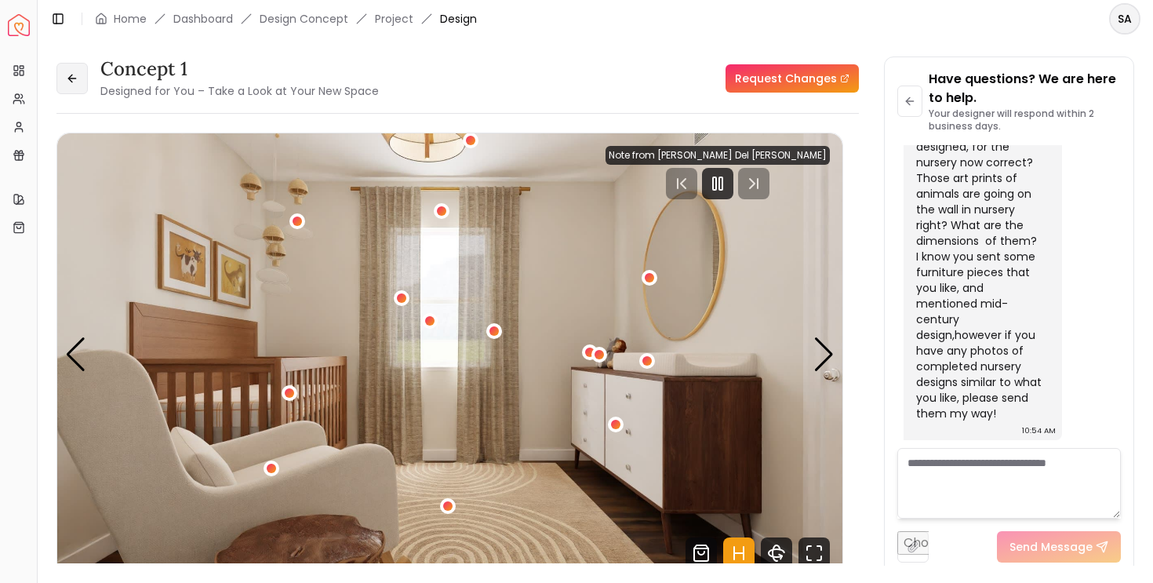
click at [70, 71] on button at bounding box center [71, 78] width 31 height 31
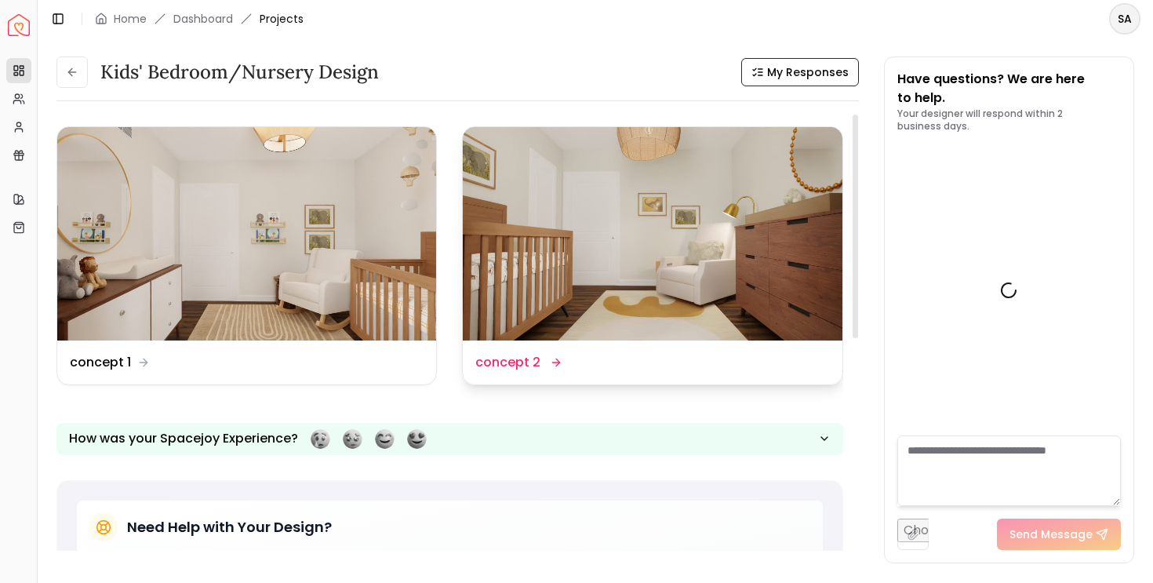
scroll to position [1109, 0]
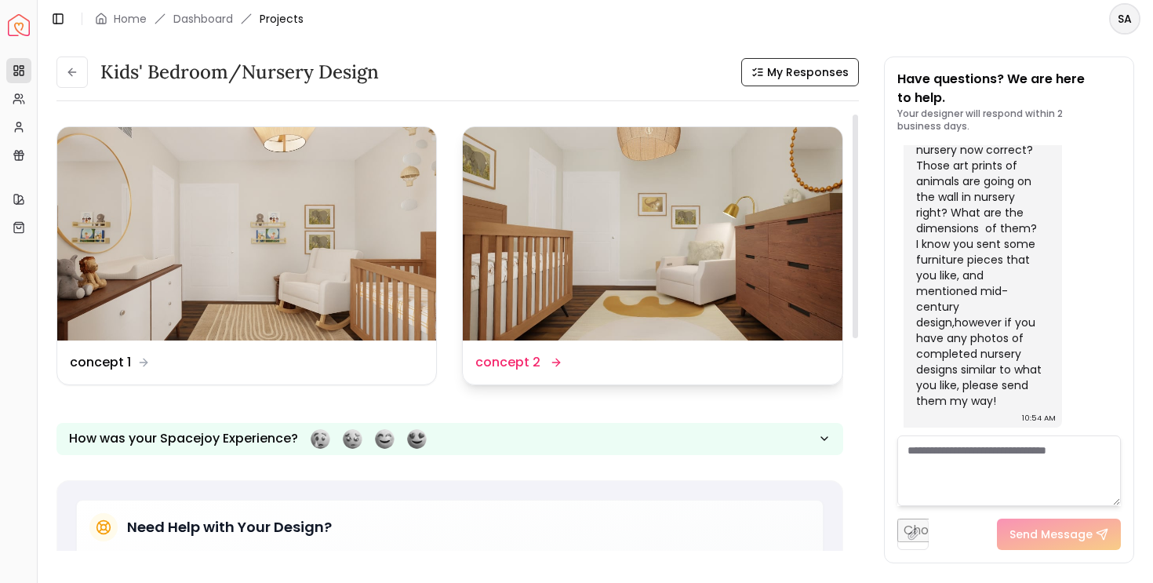
click at [625, 222] on img at bounding box center [652, 233] width 379 height 213
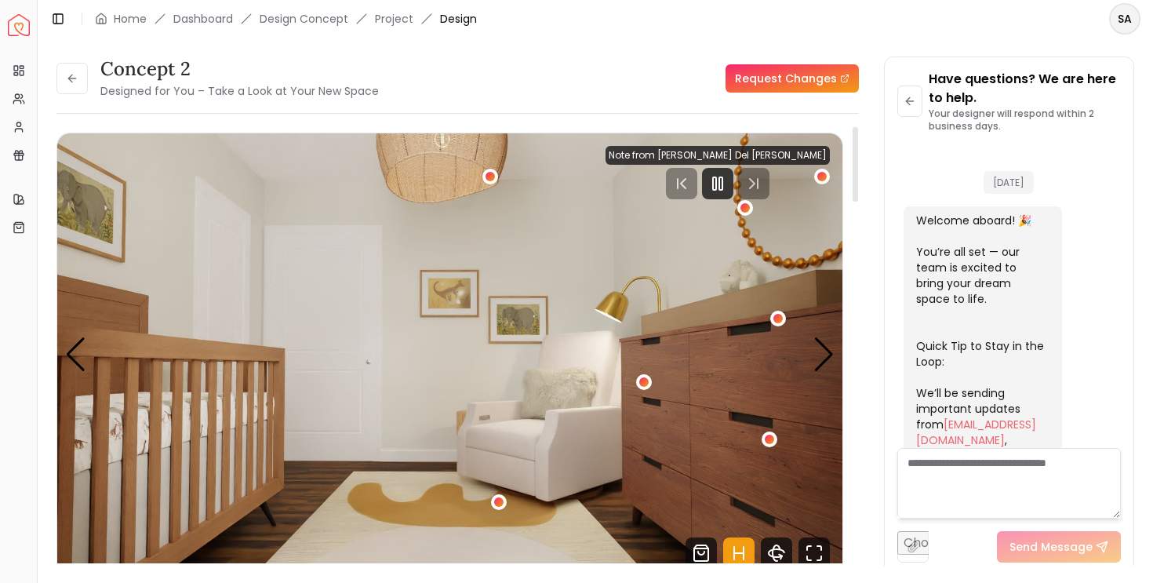
scroll to position [1097, 0]
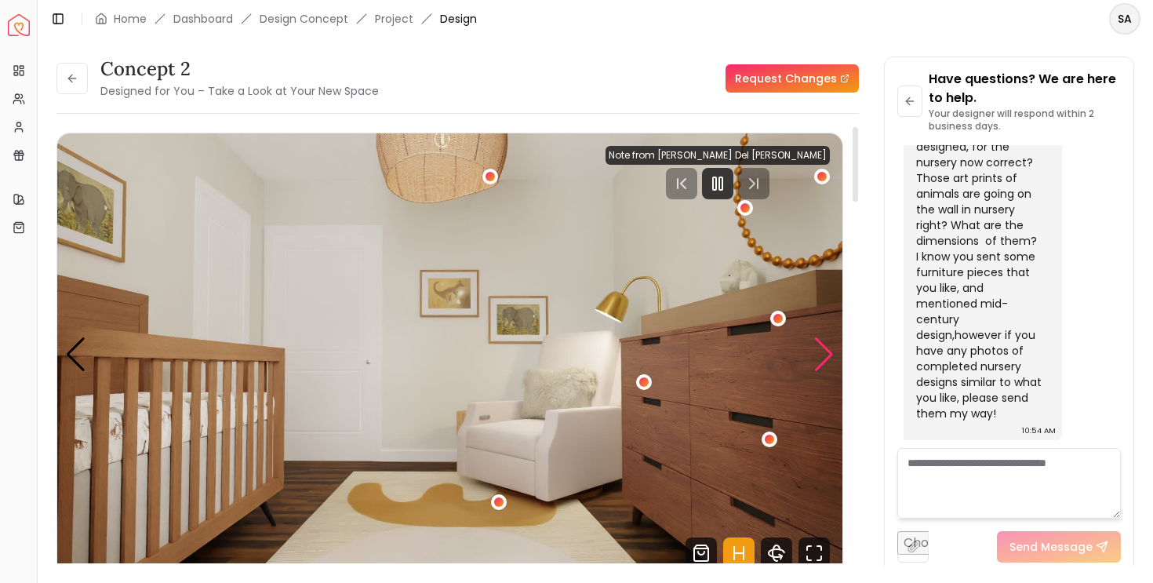
click at [831, 366] on div "Next slide" at bounding box center [824, 354] width 21 height 35
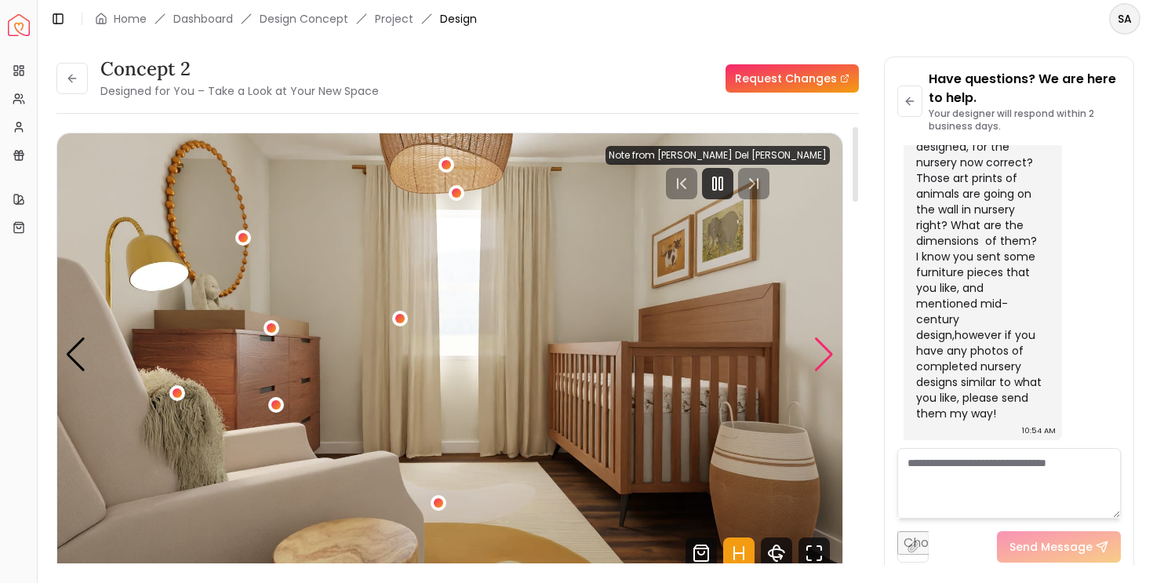
click at [831, 366] on div "Next slide" at bounding box center [824, 354] width 21 height 35
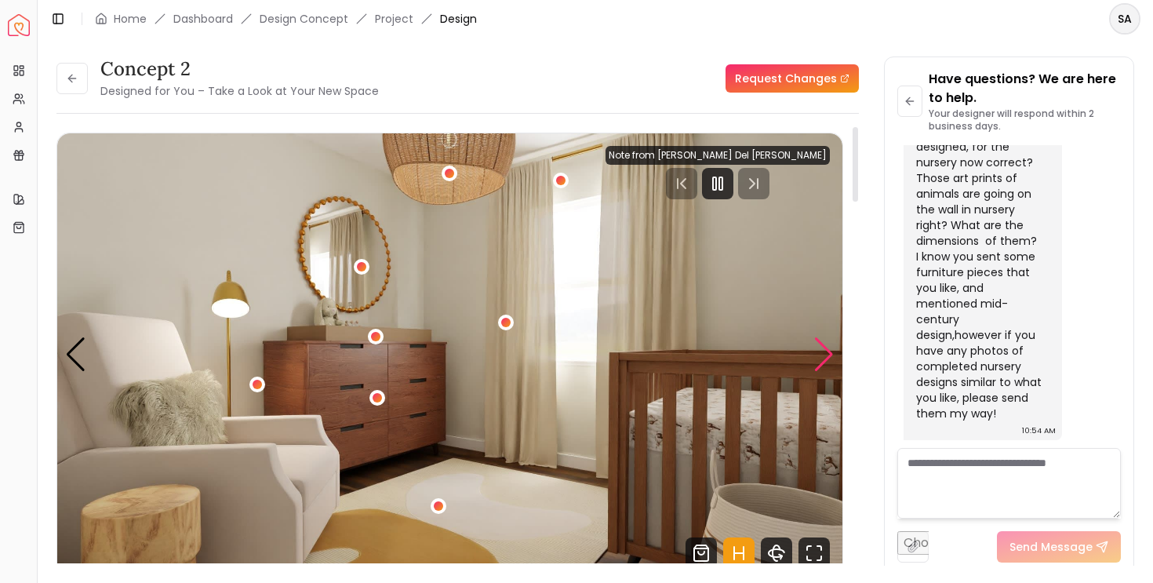
click at [831, 366] on div "Next slide" at bounding box center [824, 354] width 21 height 35
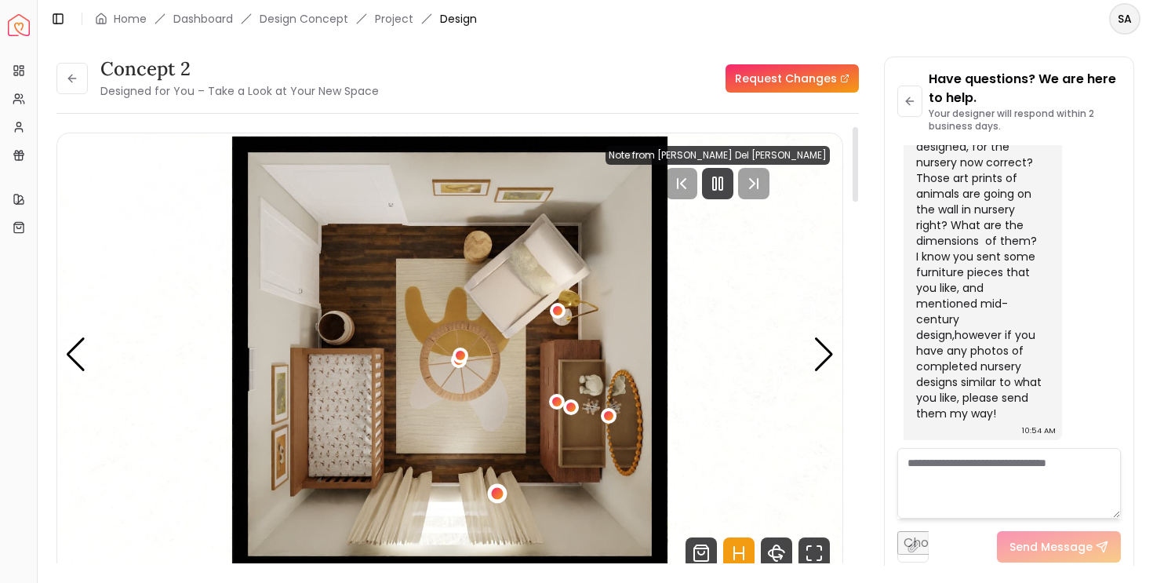
click at [495, 494] on div "4 / 5" at bounding box center [498, 493] width 12 height 12
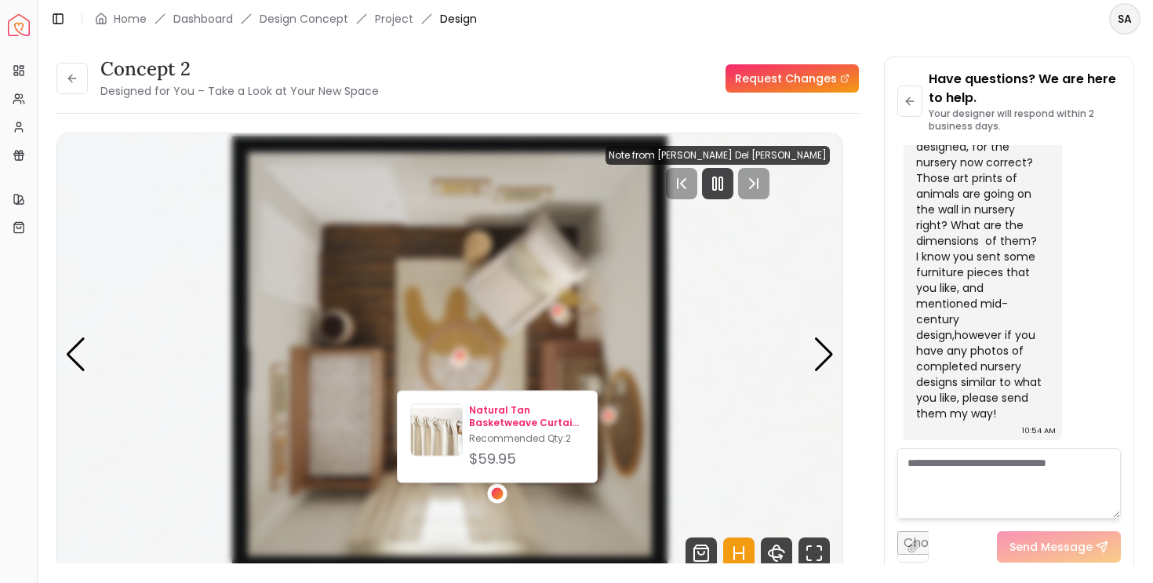
click at [537, 428] on div "Natural Tan Basketweave Curtain Panel-48''x96'' Recommended Qty: 2 $59.95" at bounding box center [526, 437] width 115 height 66
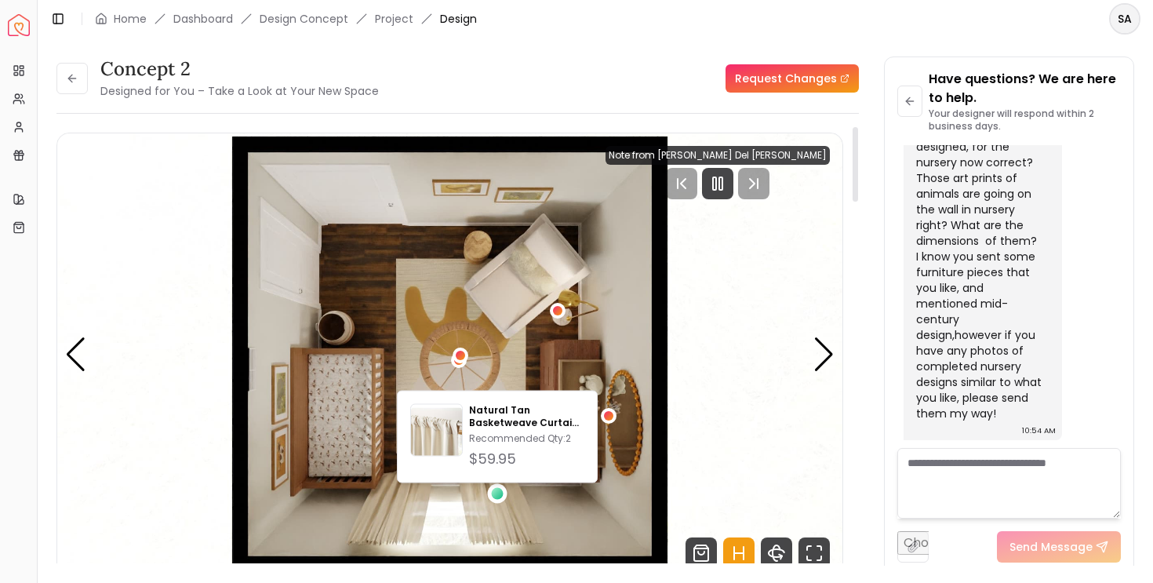
click at [592, 300] on img "4 / 5" at bounding box center [449, 354] width 785 height 442
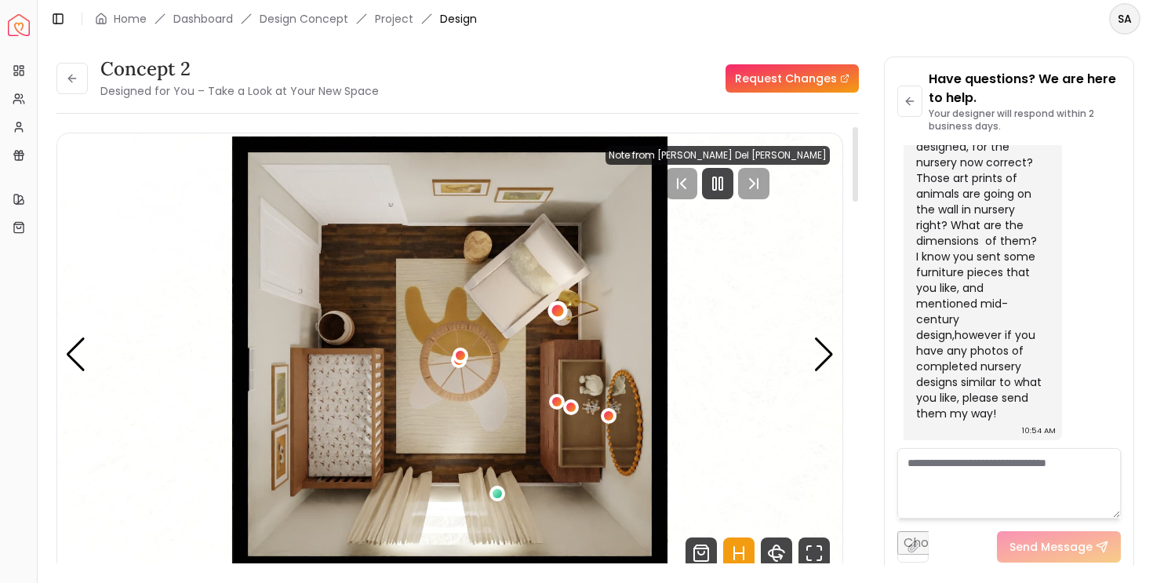
click at [563, 308] on div "4 / 5" at bounding box center [558, 311] width 12 height 12
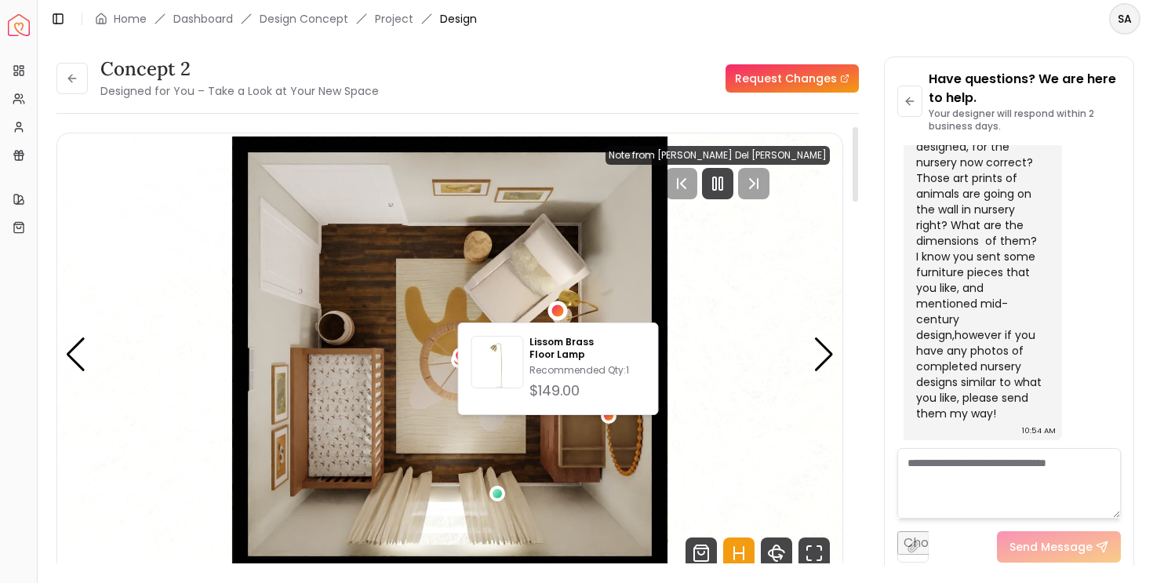
click at [435, 363] on img "4 / 5" at bounding box center [449, 354] width 785 height 442
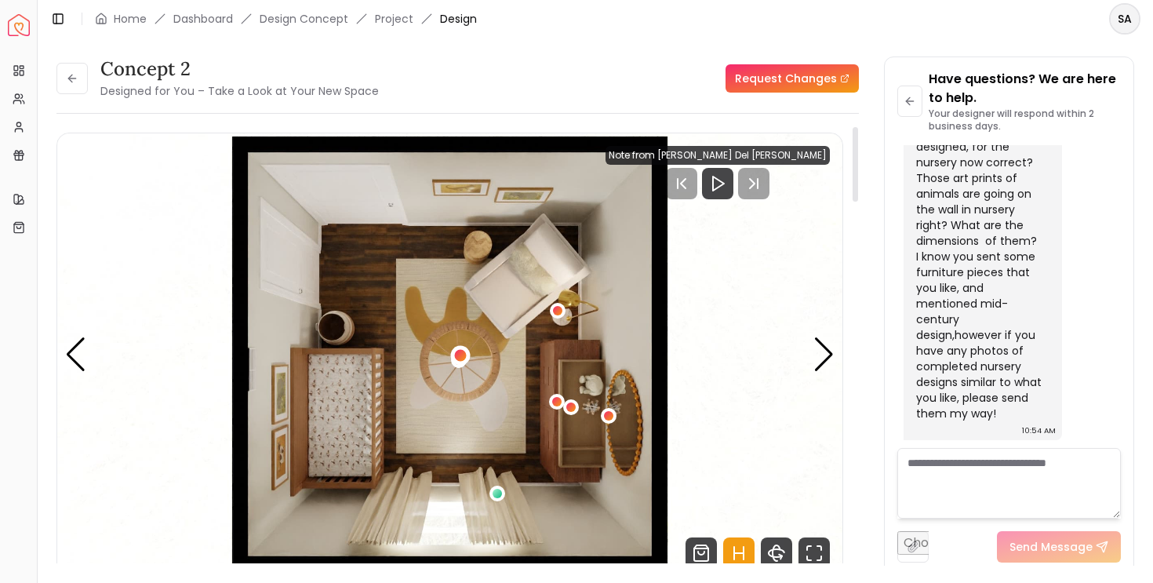
click at [460, 357] on div "4 / 5" at bounding box center [460, 355] width 12 height 12
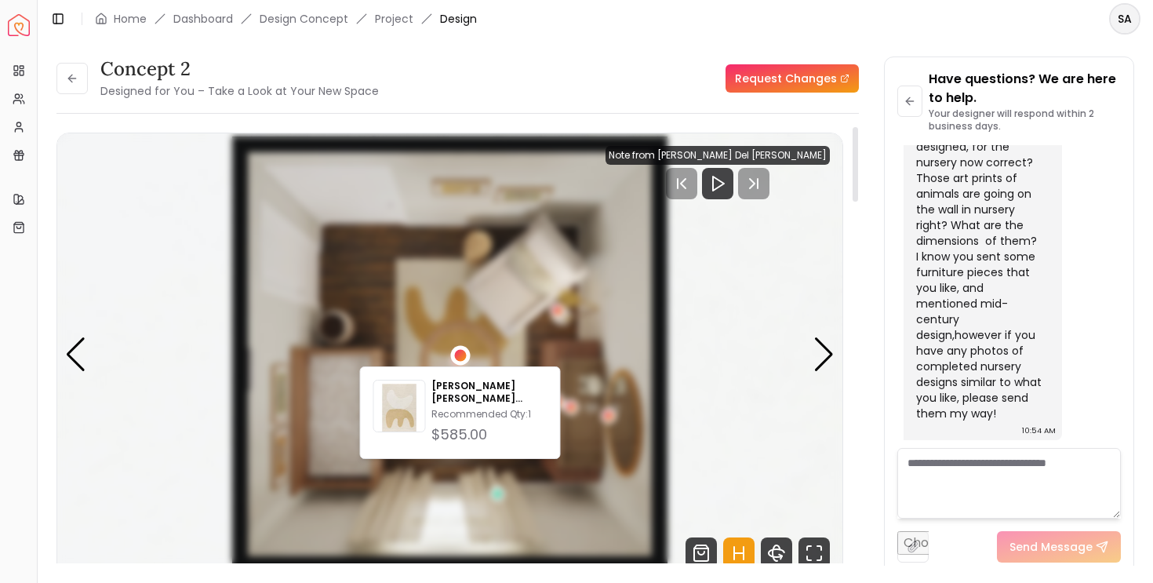
click at [397, 369] on div "[PERSON_NAME] Silk Handmade Rug 5' x 7'6" Recommended Qty: 1 $585.00" at bounding box center [460, 412] width 201 height 93
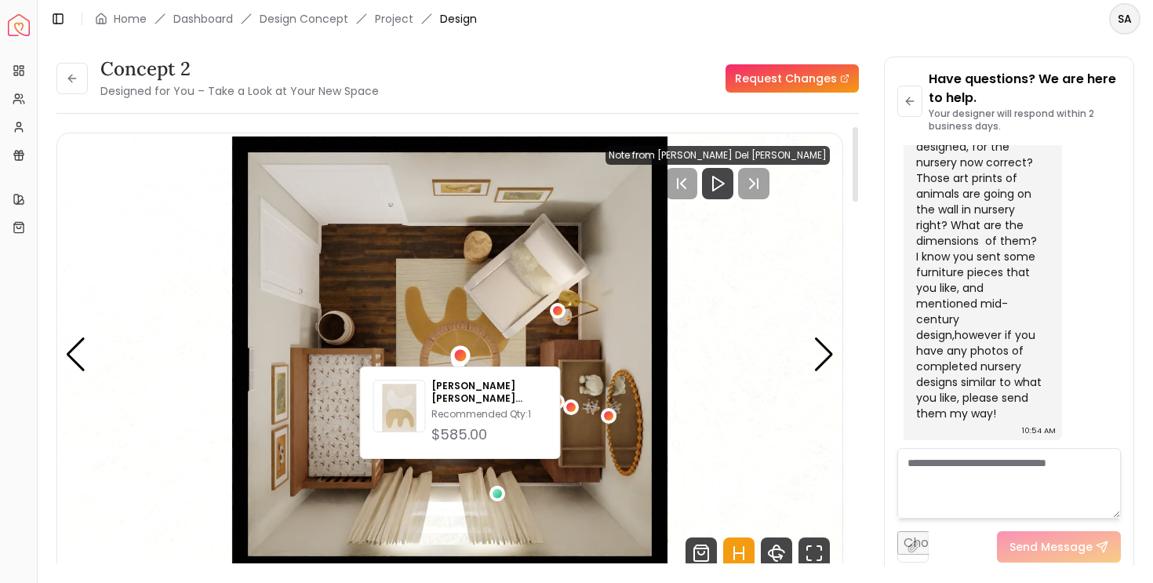
click at [506, 514] on img "4 / 5" at bounding box center [449, 354] width 785 height 442
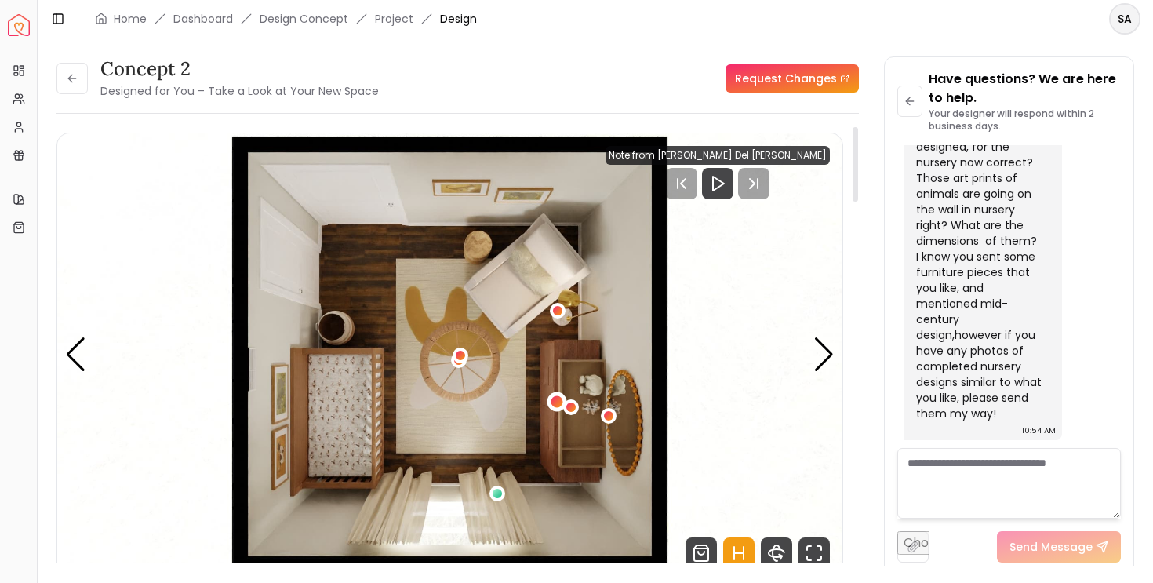
click at [553, 400] on div "4 / 5" at bounding box center [558, 401] width 12 height 12
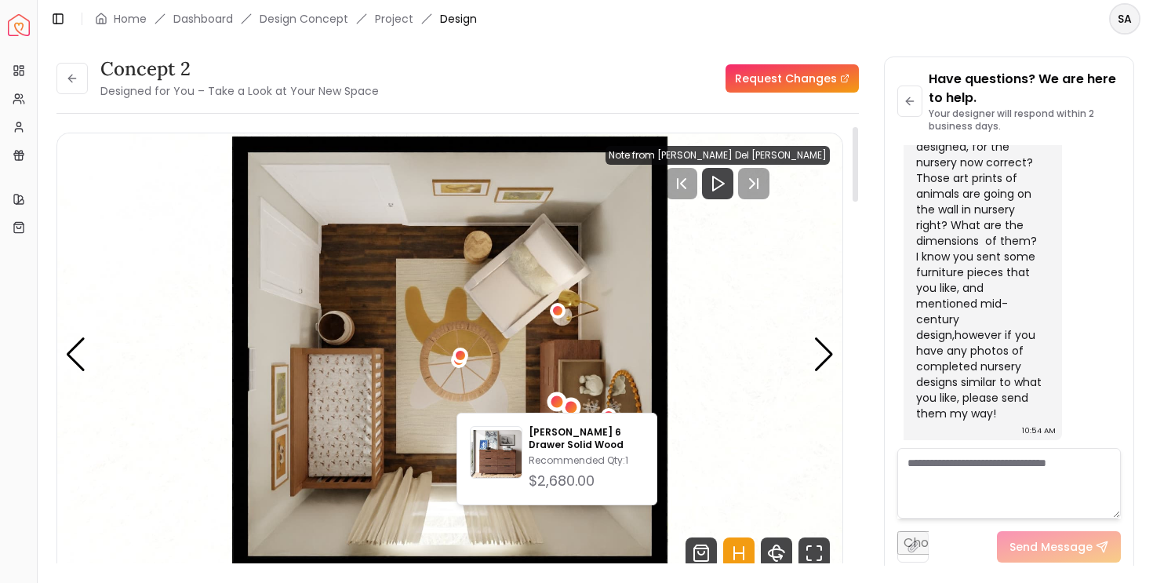
click at [570, 406] on div "4 / 5" at bounding box center [572, 408] width 12 height 12
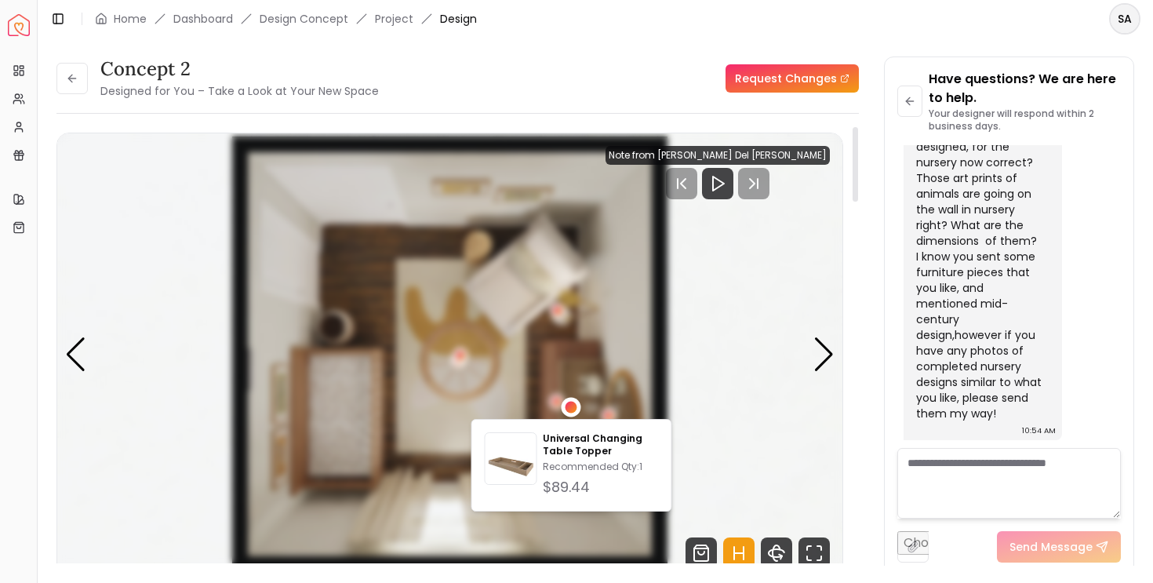
click at [592, 419] on div "Universal Changing Table Topper Recommended Qty: 1 $89.44" at bounding box center [571, 465] width 201 height 93
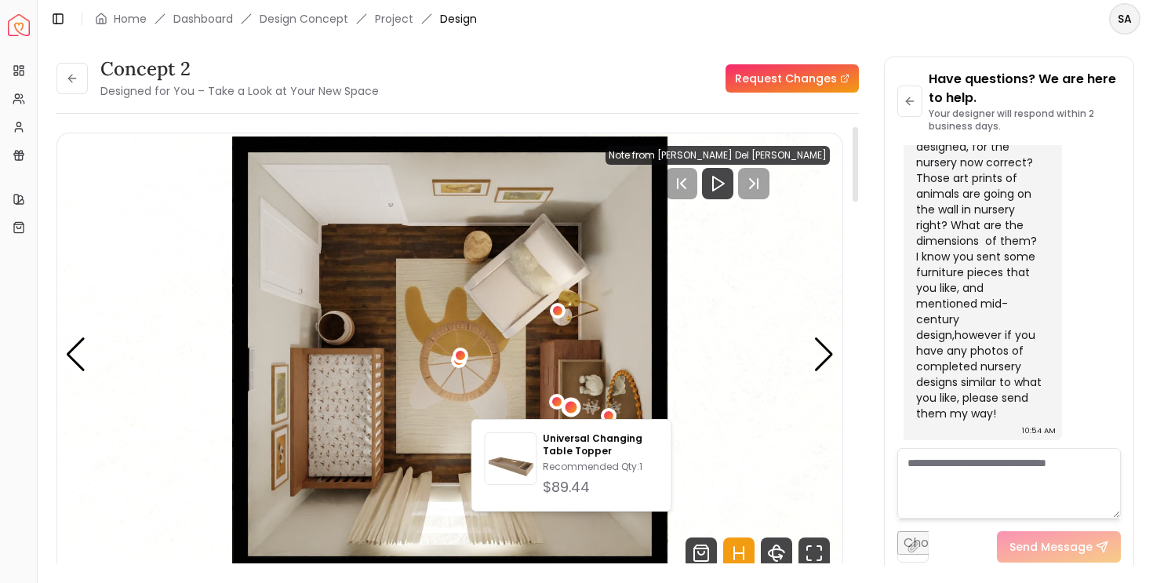
click at [624, 388] on img "4 / 5" at bounding box center [449, 354] width 785 height 442
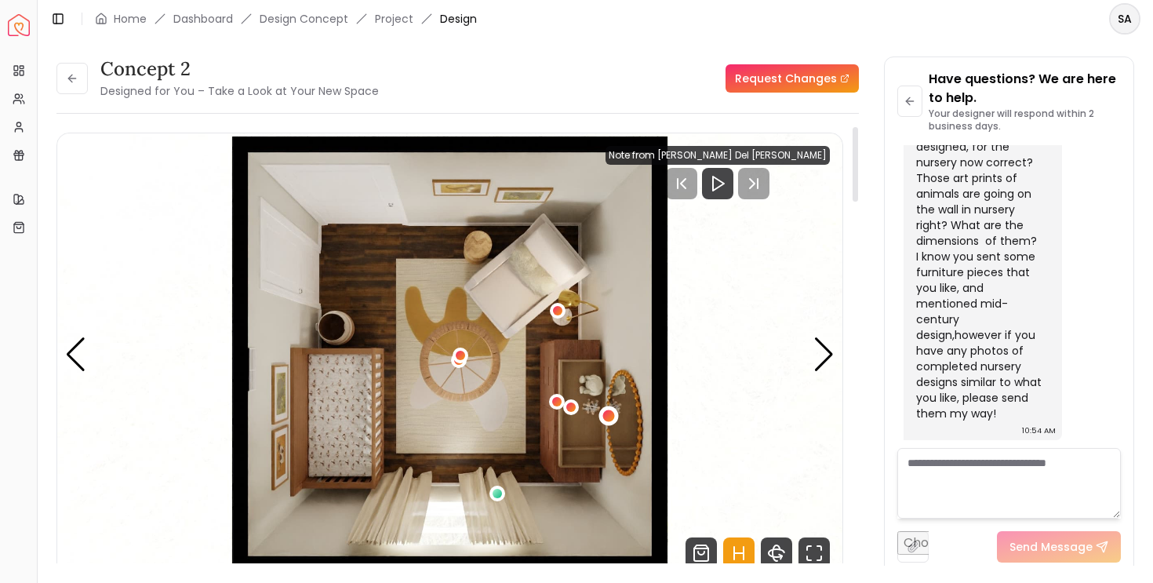
click at [610, 414] on div "4 / 5" at bounding box center [608, 416] width 12 height 12
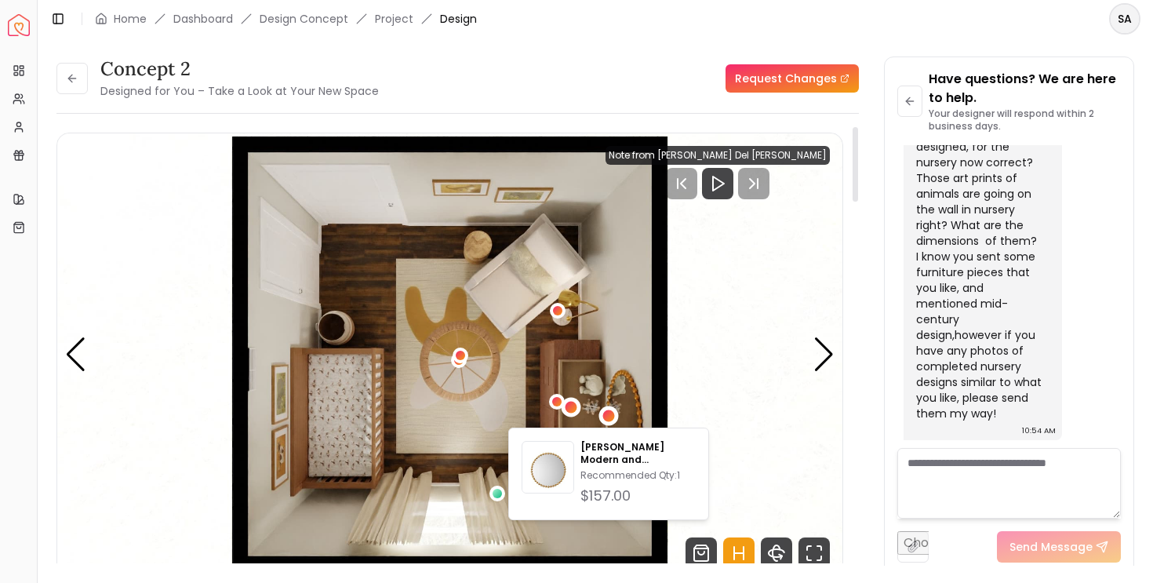
click at [568, 413] on div "4 / 5" at bounding box center [572, 408] width 20 height 20
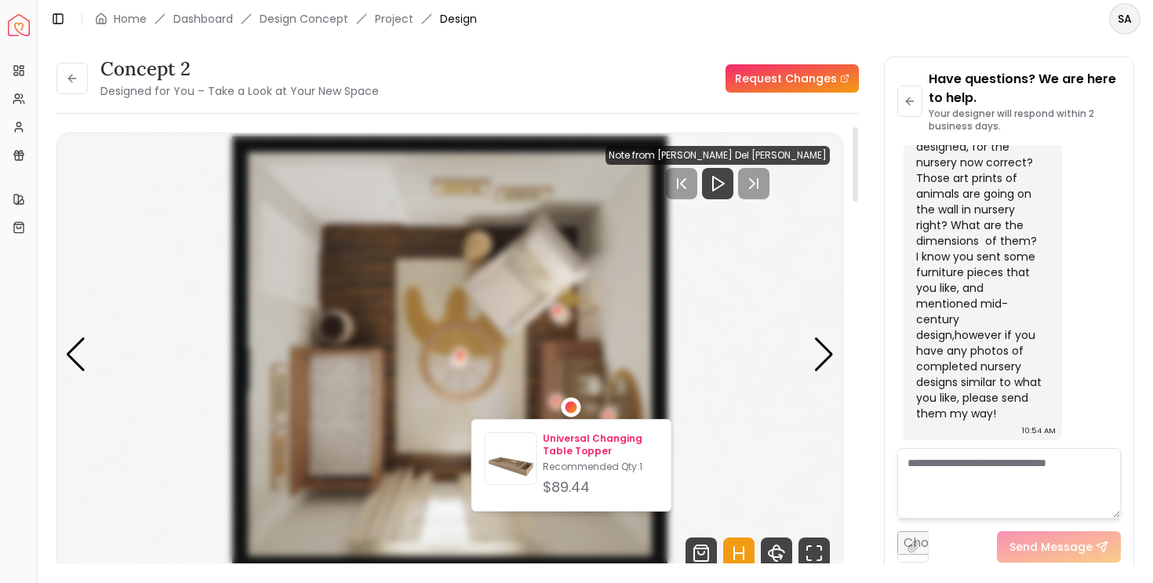
click at [580, 444] on p "Universal Changing Table Topper" at bounding box center [600, 444] width 115 height 25
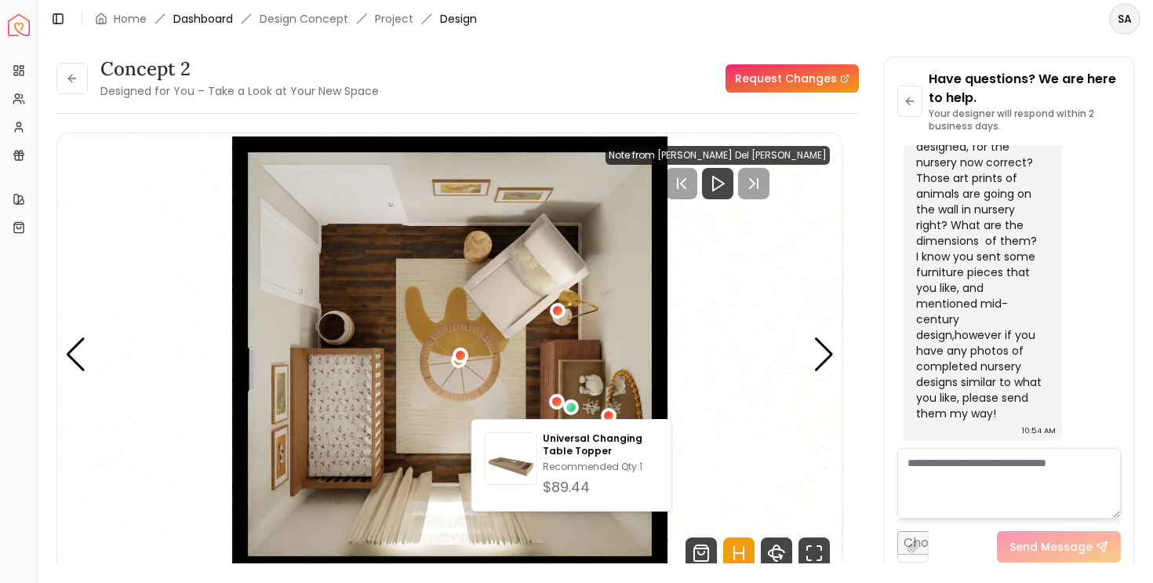
click at [191, 23] on link "Dashboard" at bounding box center [203, 19] width 60 height 16
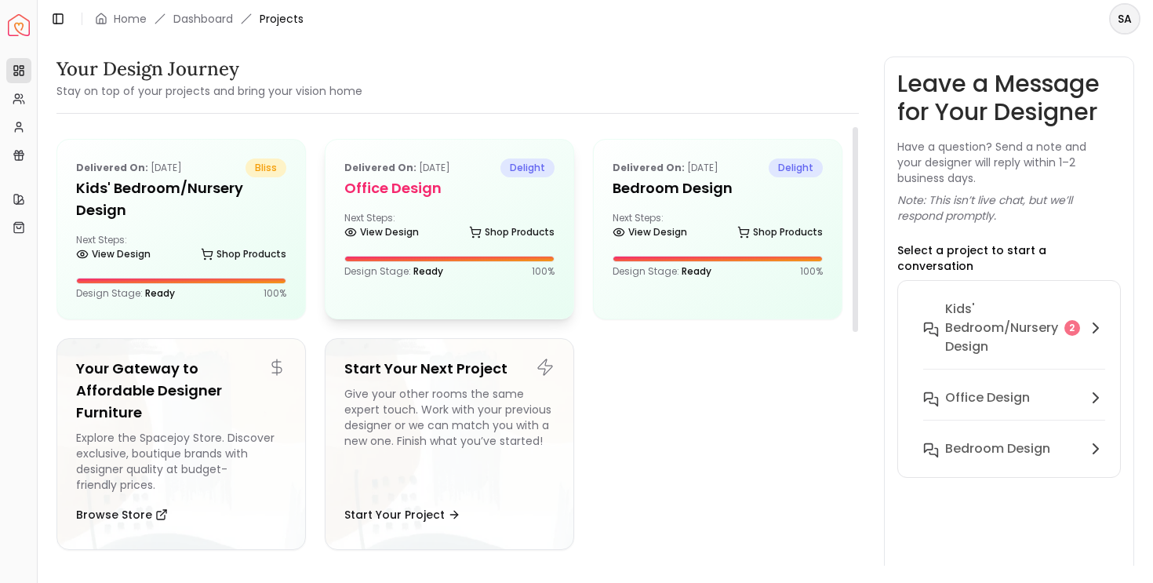
click at [479, 212] on div "Next Steps: View Design Shop Products" at bounding box center [449, 227] width 210 height 31
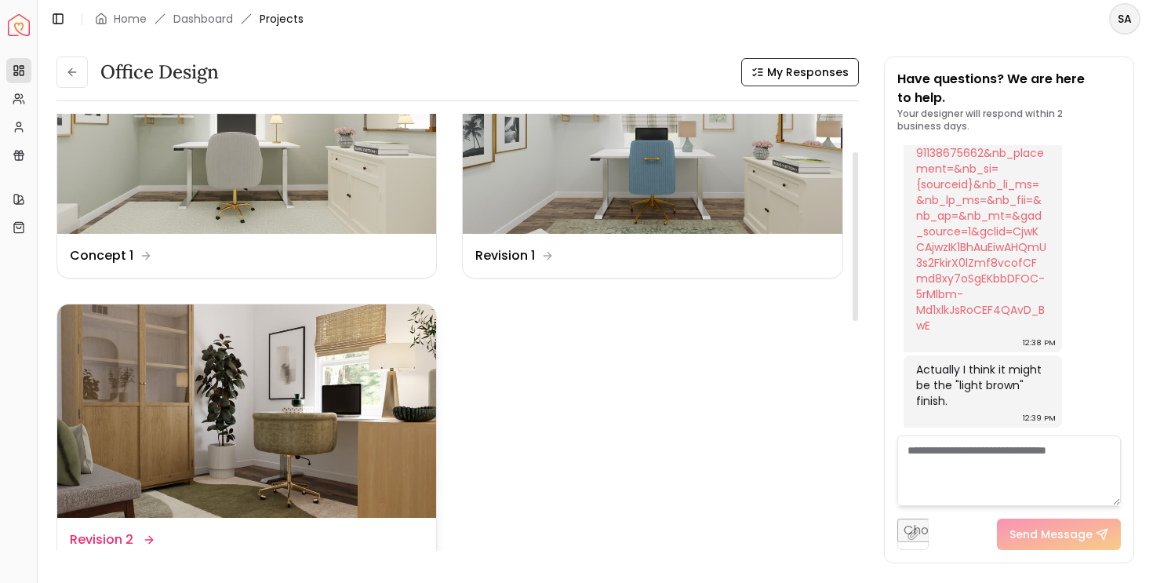
scroll to position [113, 0]
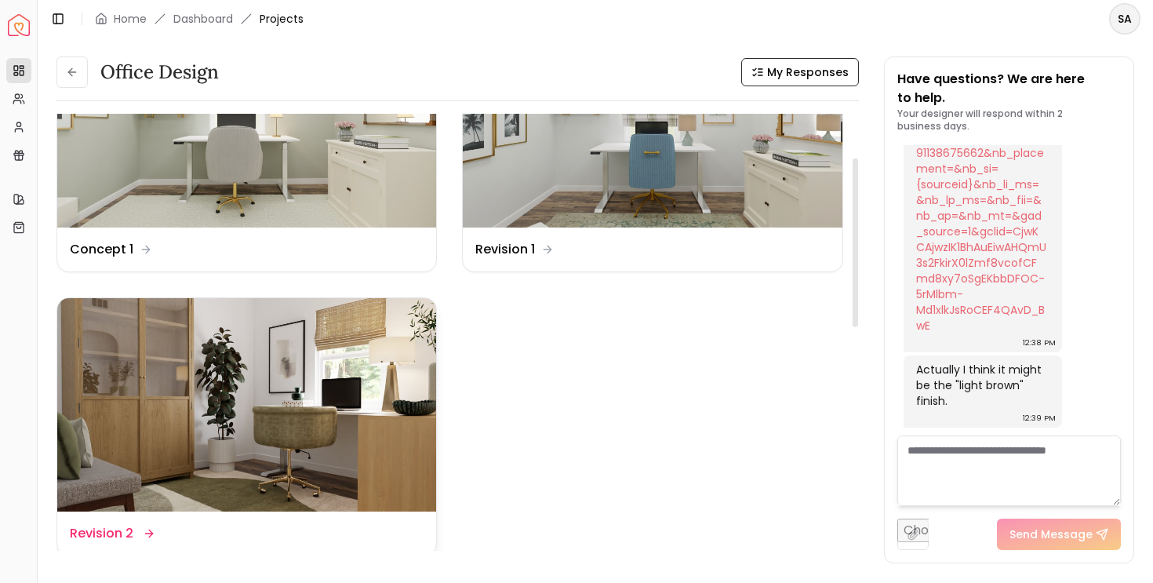
click at [282, 398] on img at bounding box center [246, 404] width 379 height 213
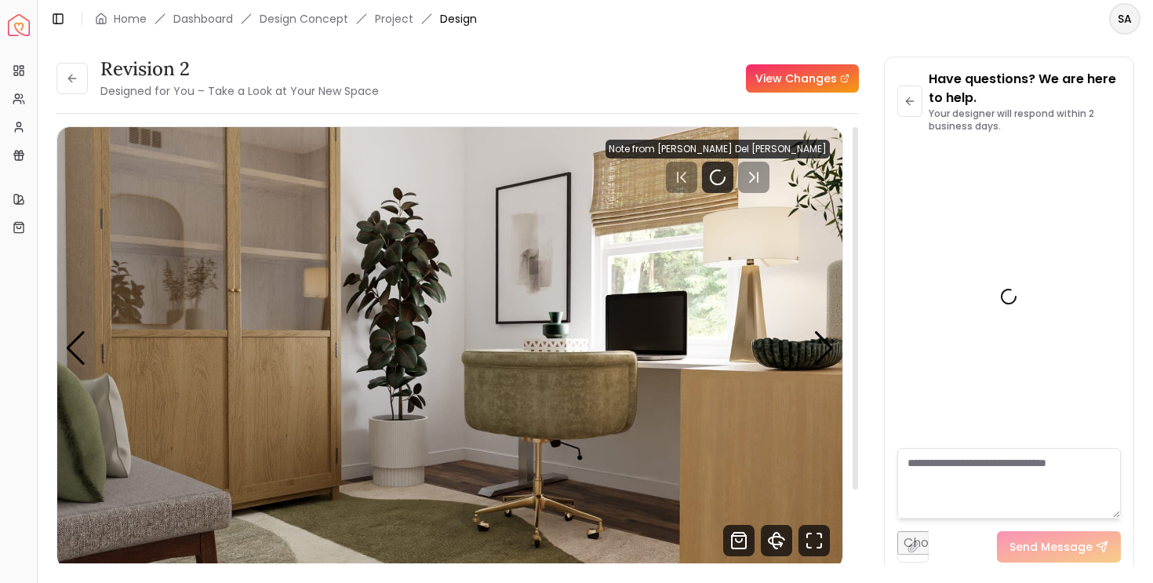
scroll to position [3813, 0]
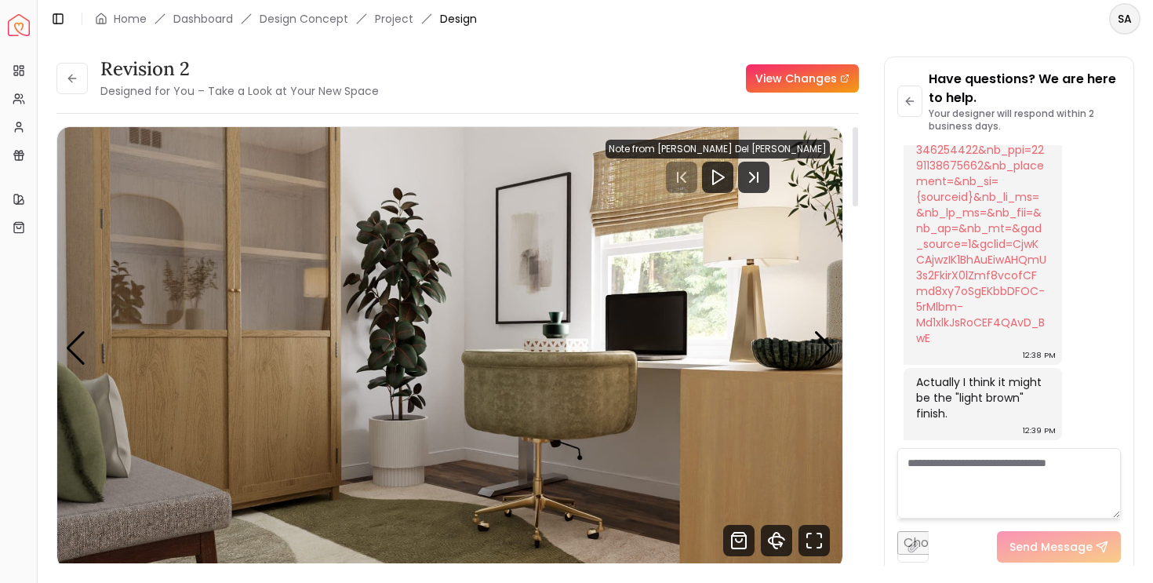
click at [516, 209] on img "1 / 5" at bounding box center [449, 348] width 785 height 442
